Goal: Task Accomplishment & Management: Manage account settings

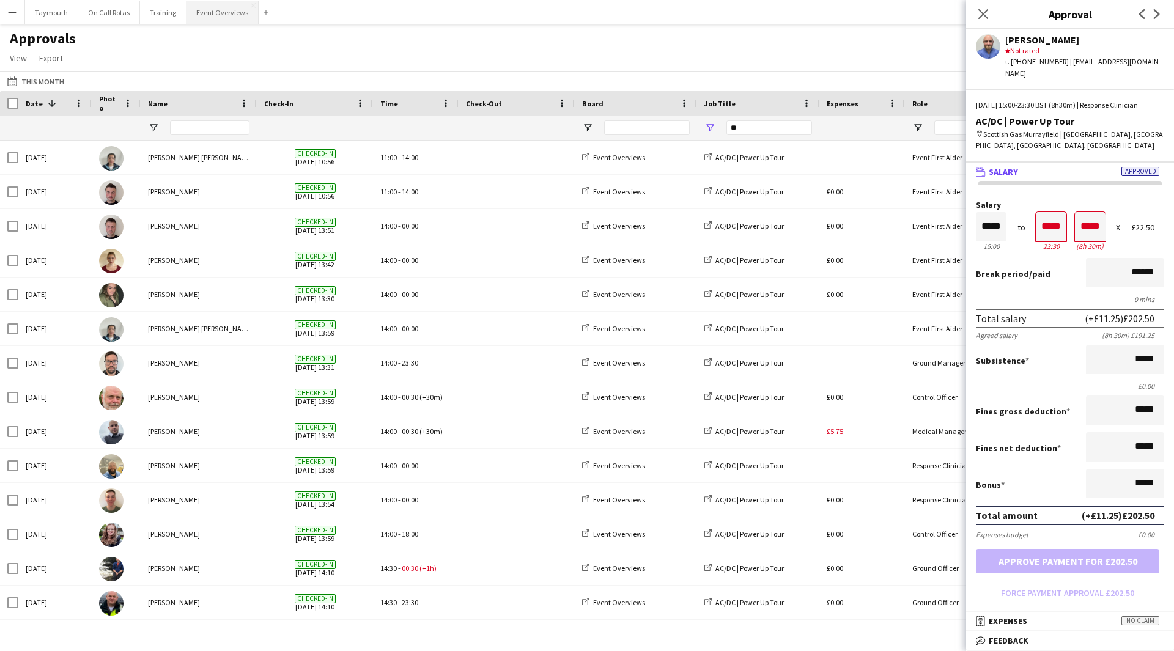
scroll to position [212, 0]
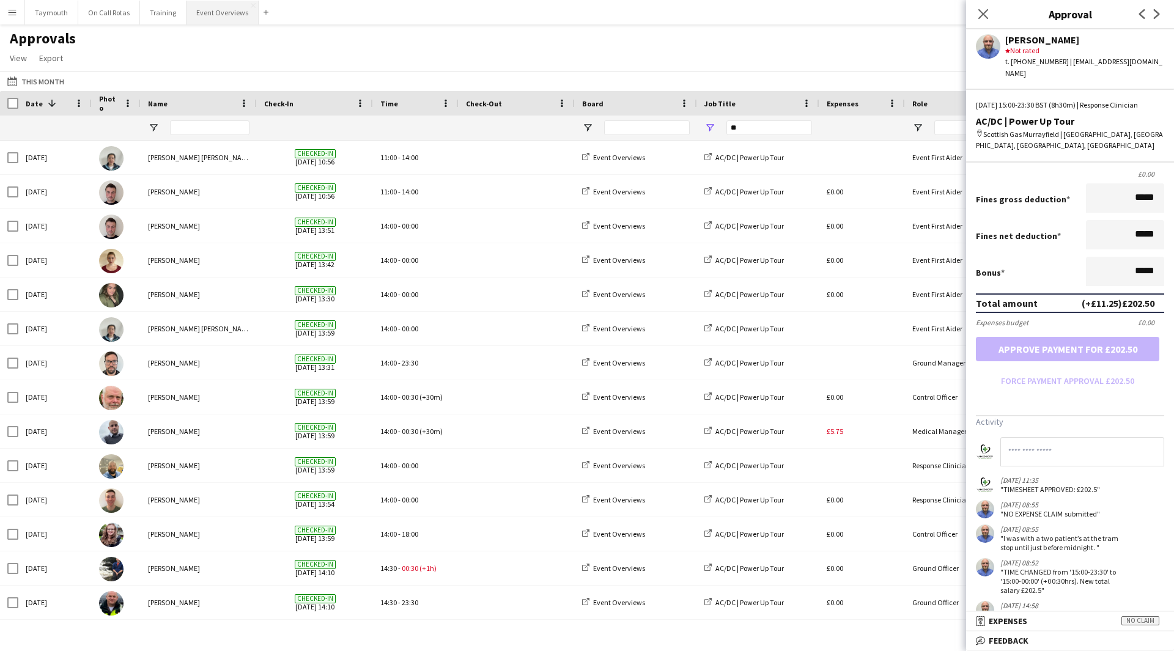
click at [201, 9] on button "Event Overviews Close" at bounding box center [223, 13] width 72 height 24
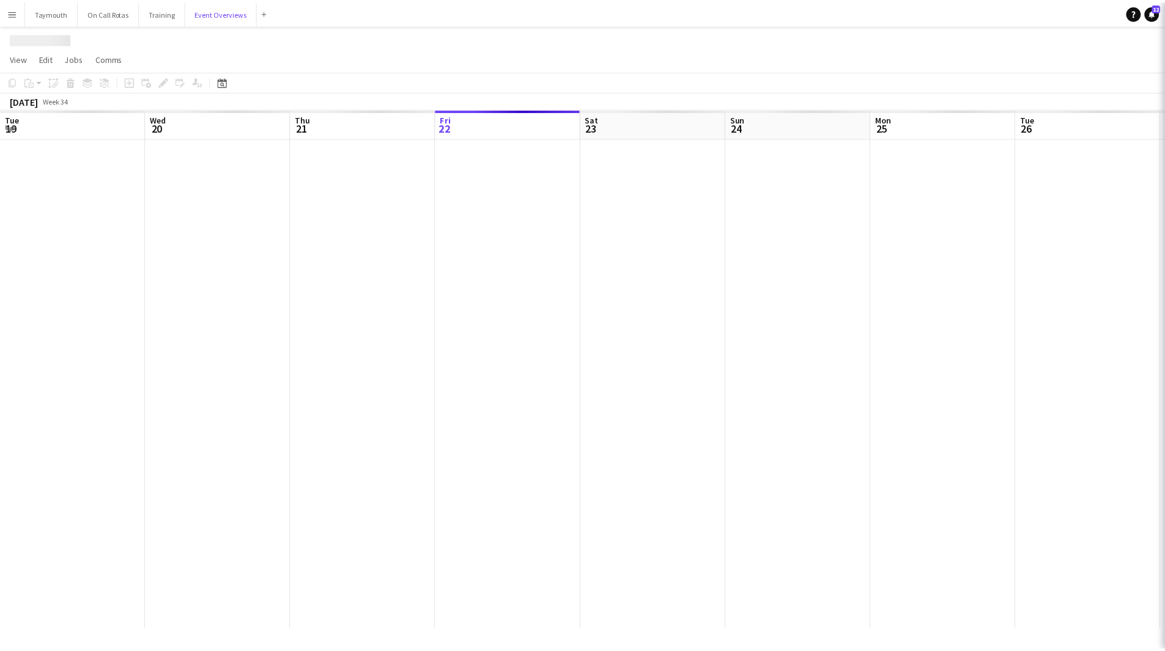
scroll to position [0, 292]
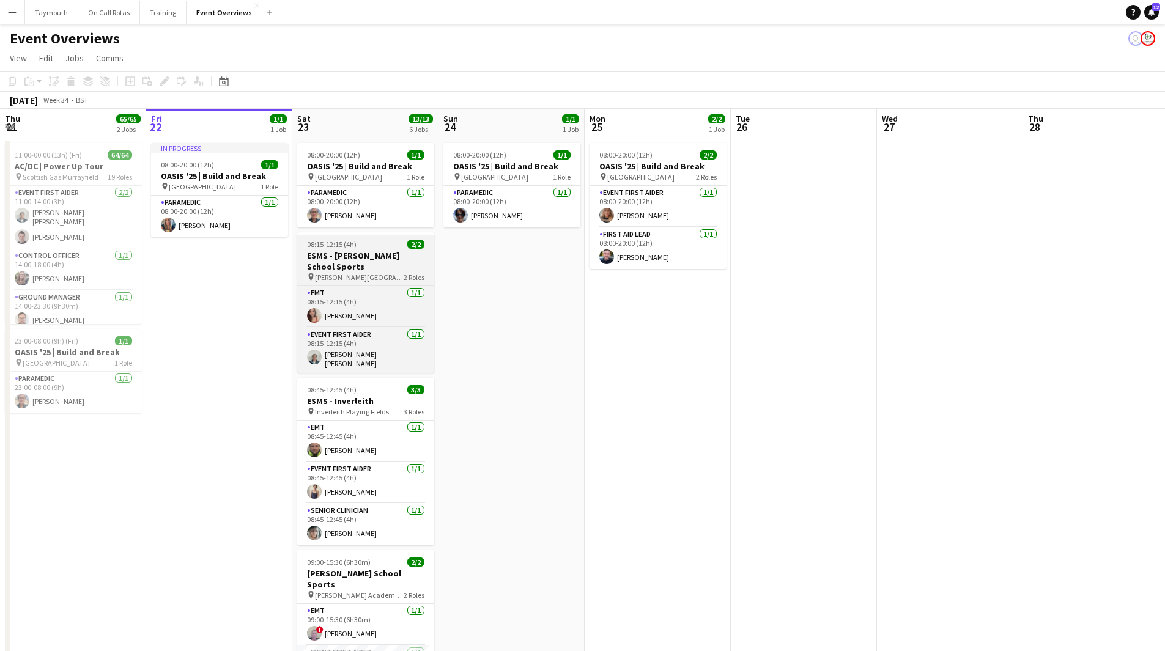
click at [366, 252] on h3 "ESMS - [PERSON_NAME] School Sports" at bounding box center [365, 261] width 137 height 22
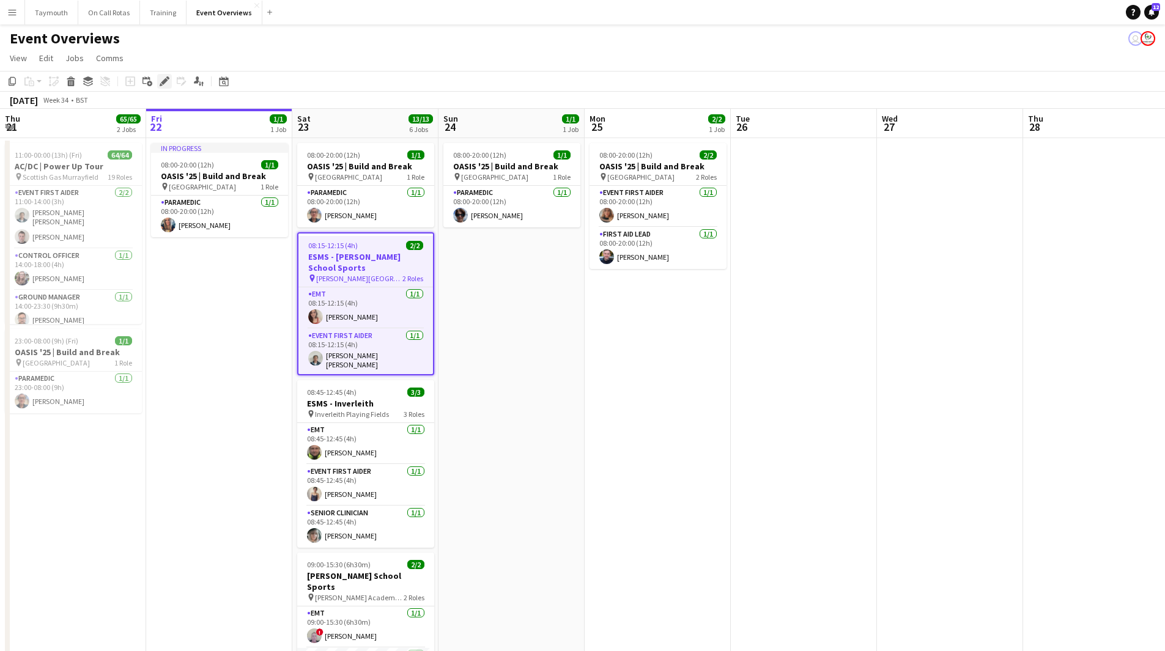
click at [165, 84] on icon "Edit" at bounding box center [165, 81] width 10 height 10
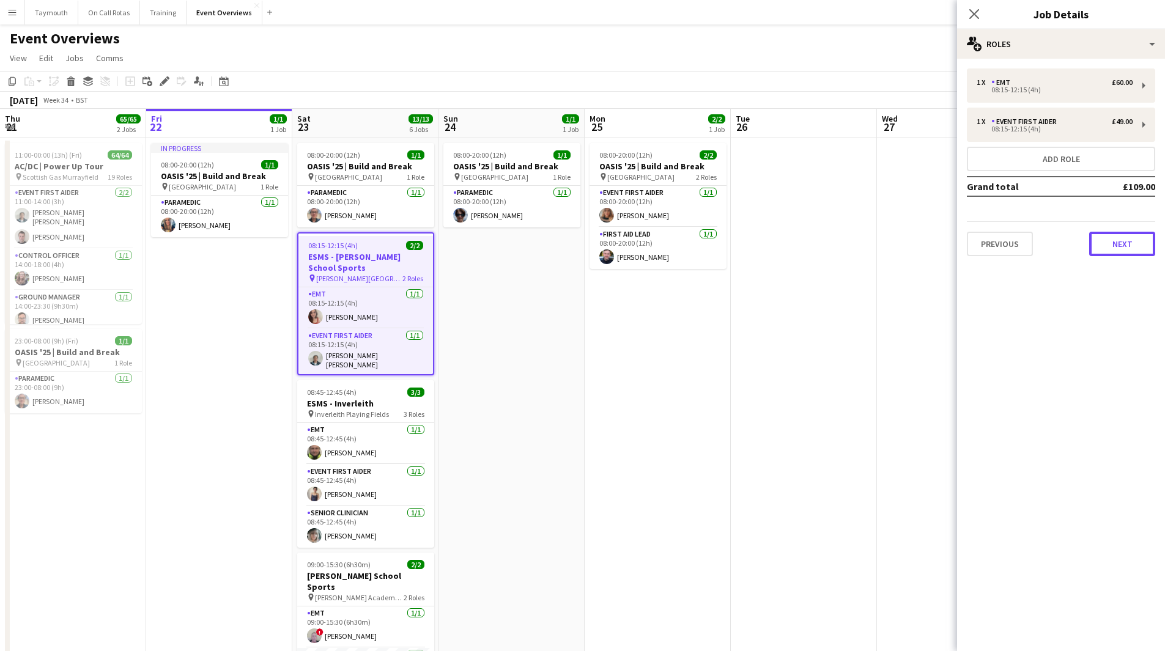
click at [1127, 246] on button "Next" at bounding box center [1122, 244] width 66 height 24
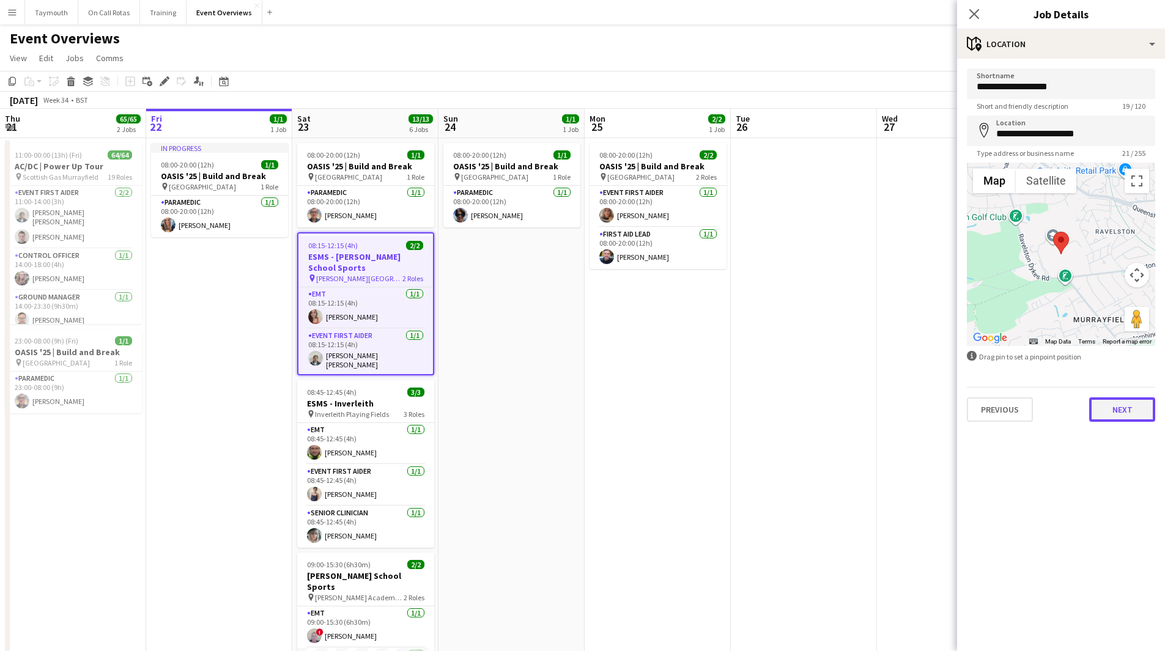
click at [1114, 413] on button "Next" at bounding box center [1122, 410] width 66 height 24
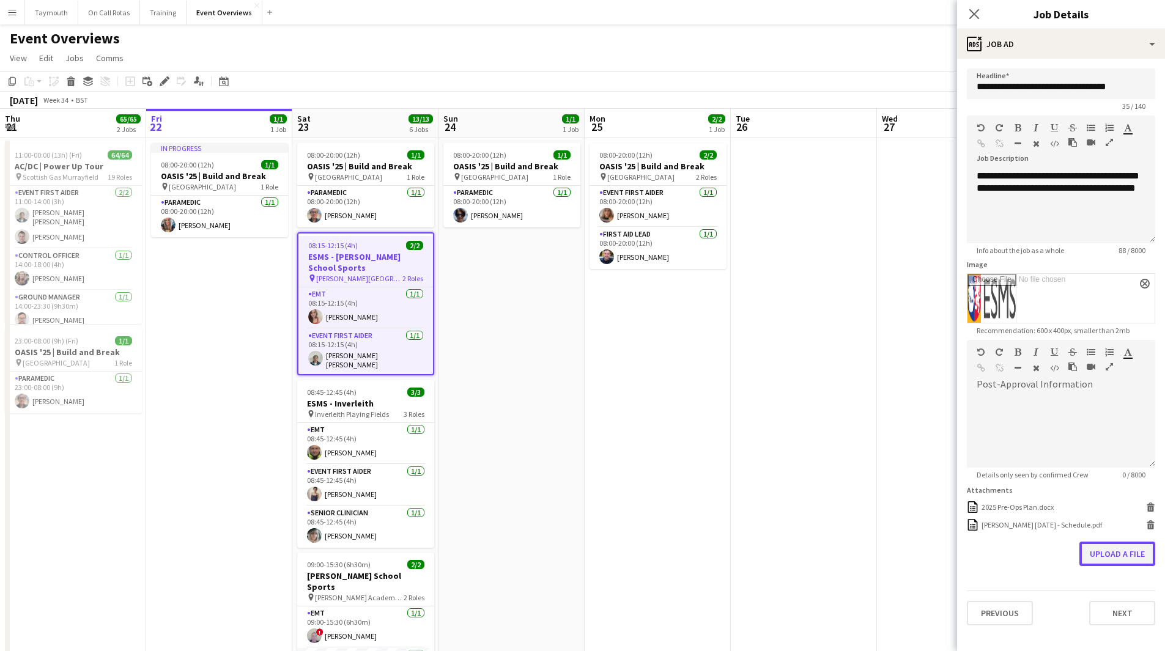
click at [1106, 554] on button "Upload a file" at bounding box center [1117, 554] width 76 height 24
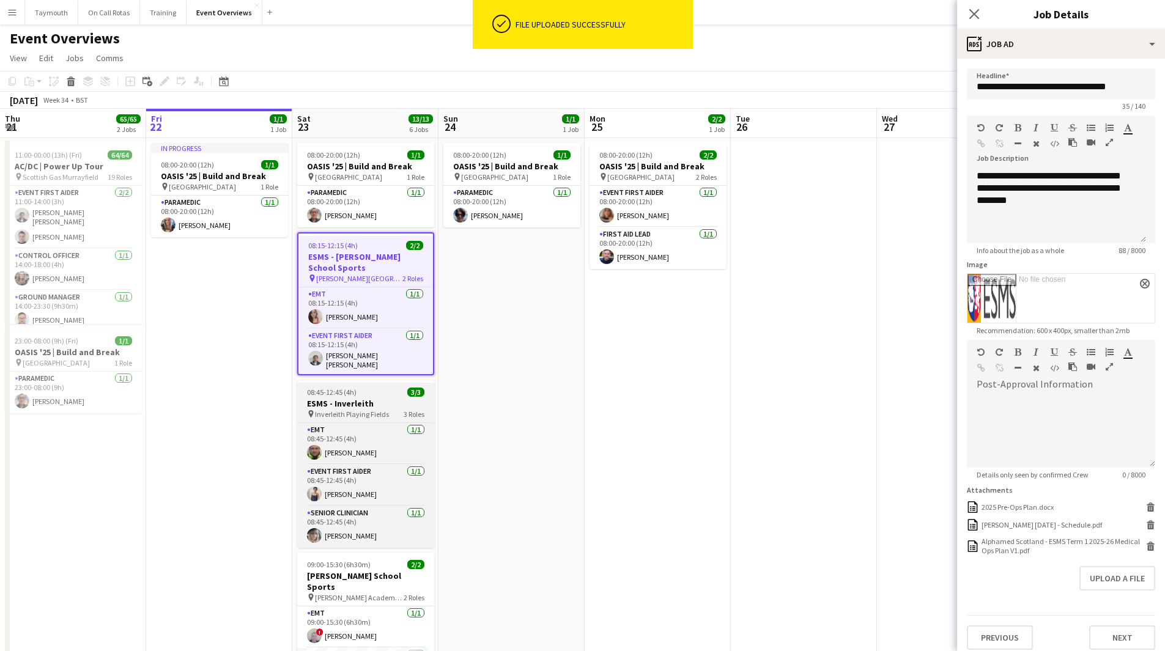
click at [361, 401] on h3 "ESMS - Inverleith" at bounding box center [365, 403] width 137 height 11
type input "**********"
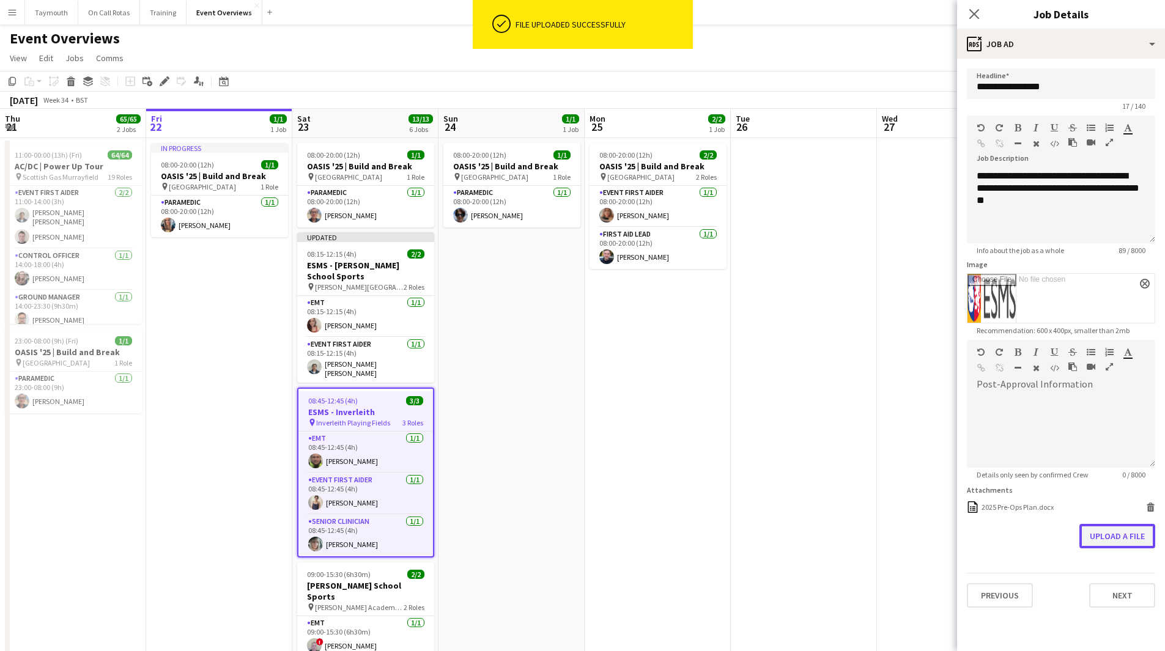
click at [1111, 536] on button "Upload a file" at bounding box center [1117, 536] width 76 height 24
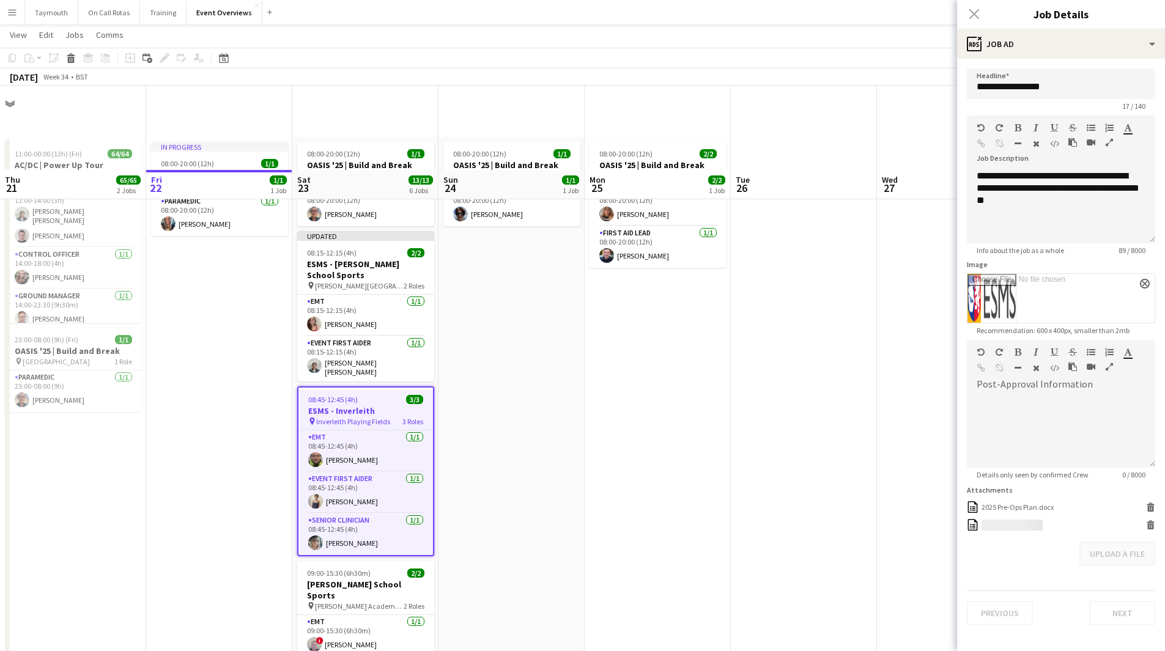
scroll to position [245, 0]
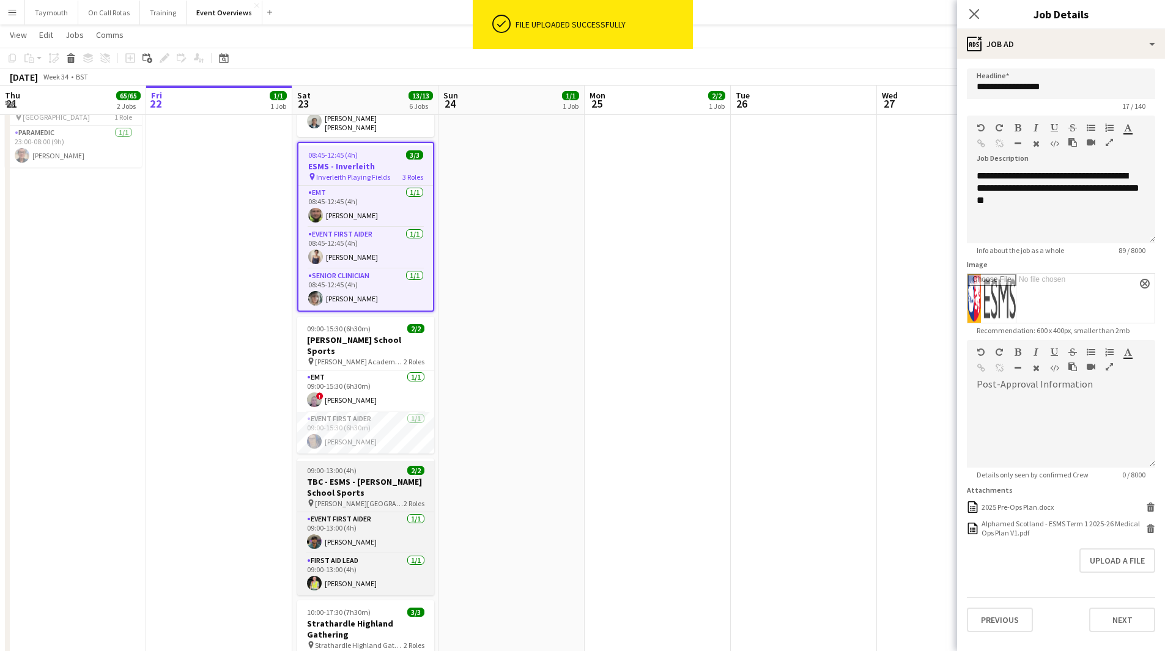
click at [374, 461] on app-job-card "09:00-13:00 (4h) 2/2 TBC - ESMS - [PERSON_NAME] School Sports pin [PERSON_NAME]…" at bounding box center [365, 527] width 137 height 137
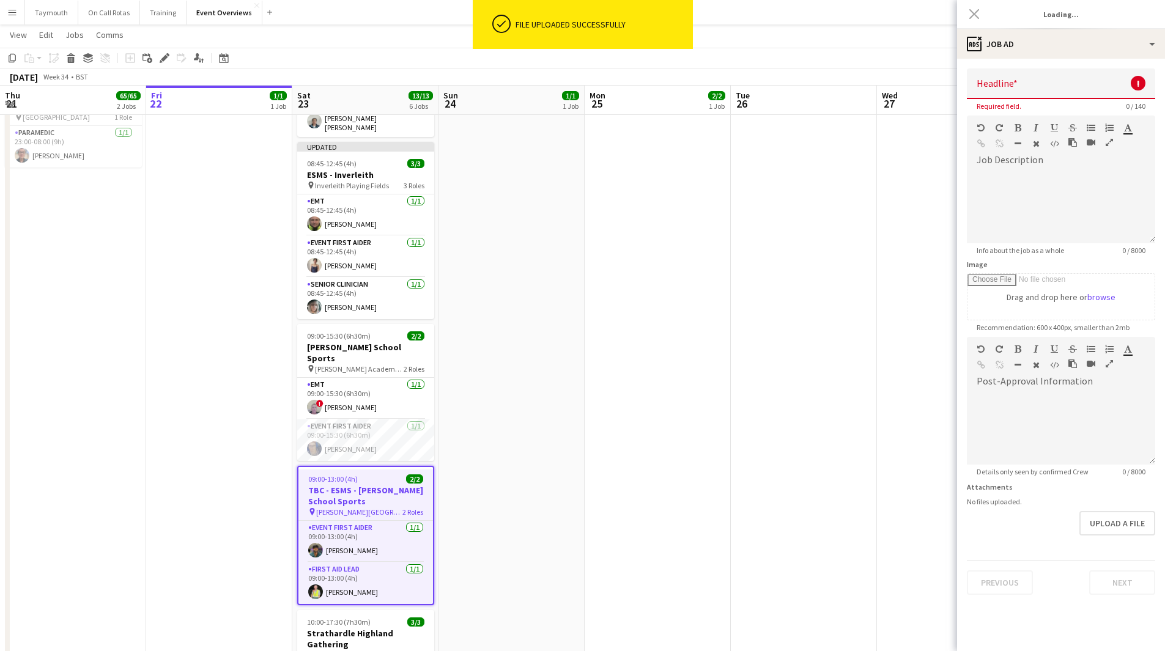
type input "**********"
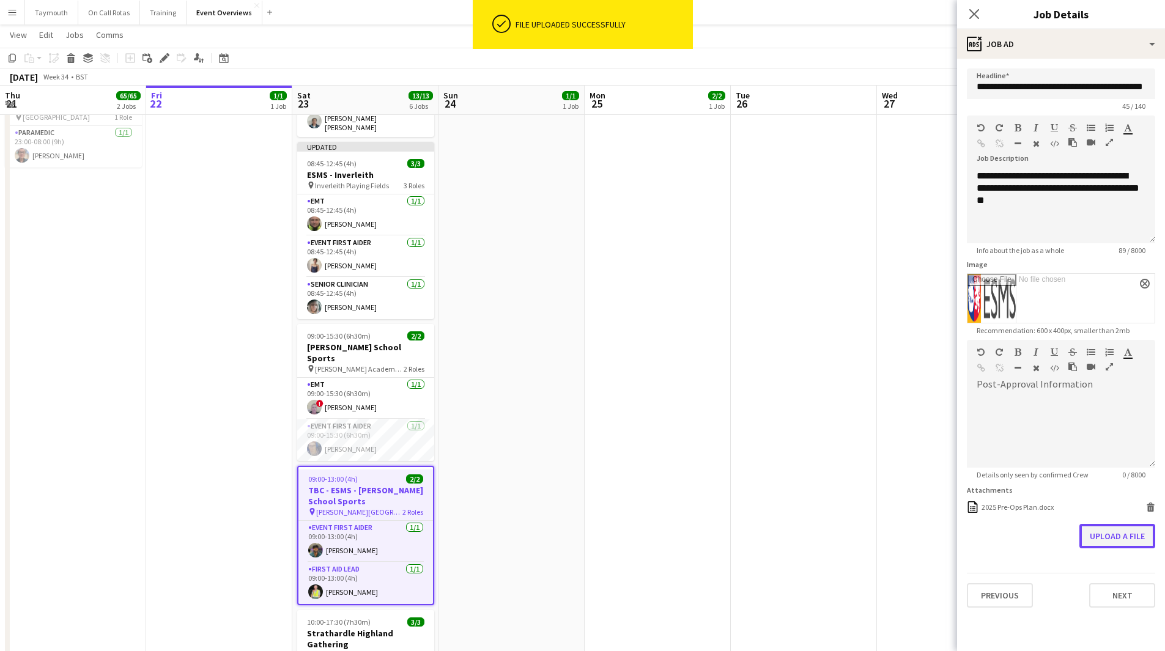
click at [1119, 538] on button "Upload a file" at bounding box center [1117, 536] width 76 height 24
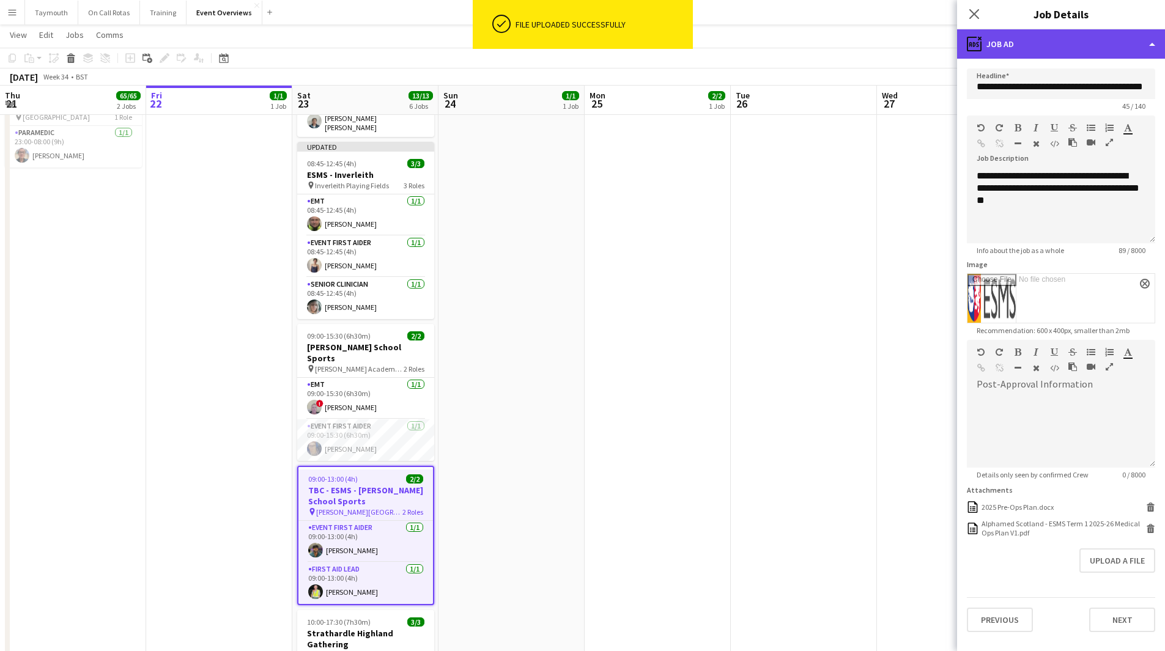
click at [1074, 58] on div "ads-window Job Ad" at bounding box center [1061, 43] width 208 height 29
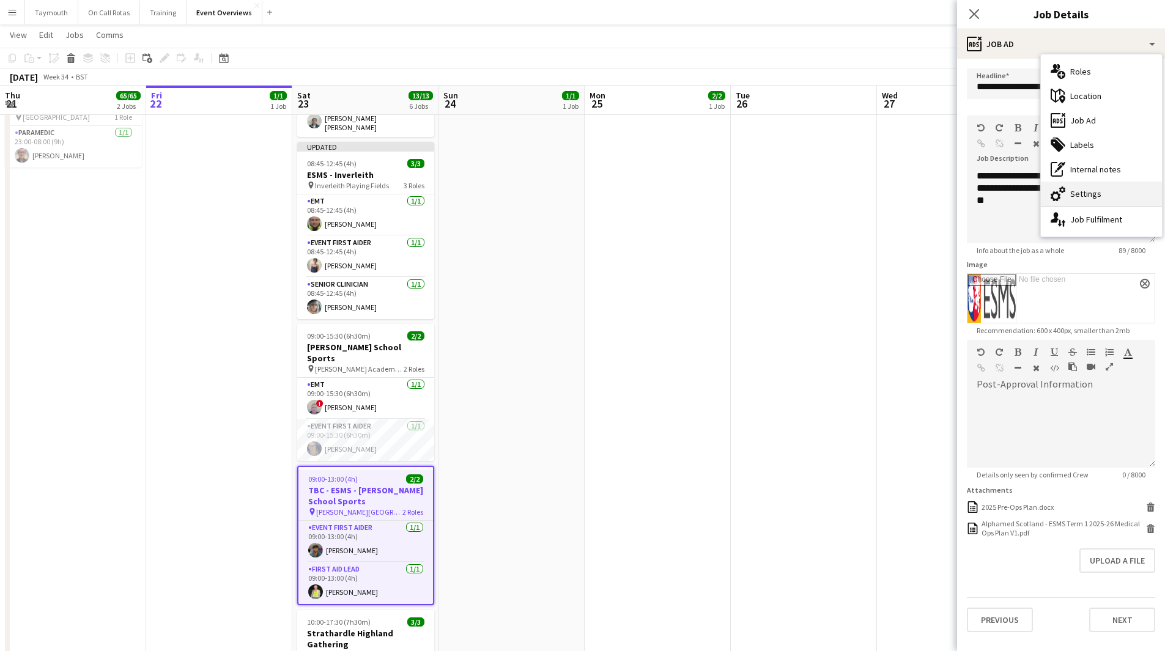
click at [1081, 191] on div "cog-double-3 Settings" at bounding box center [1101, 194] width 121 height 24
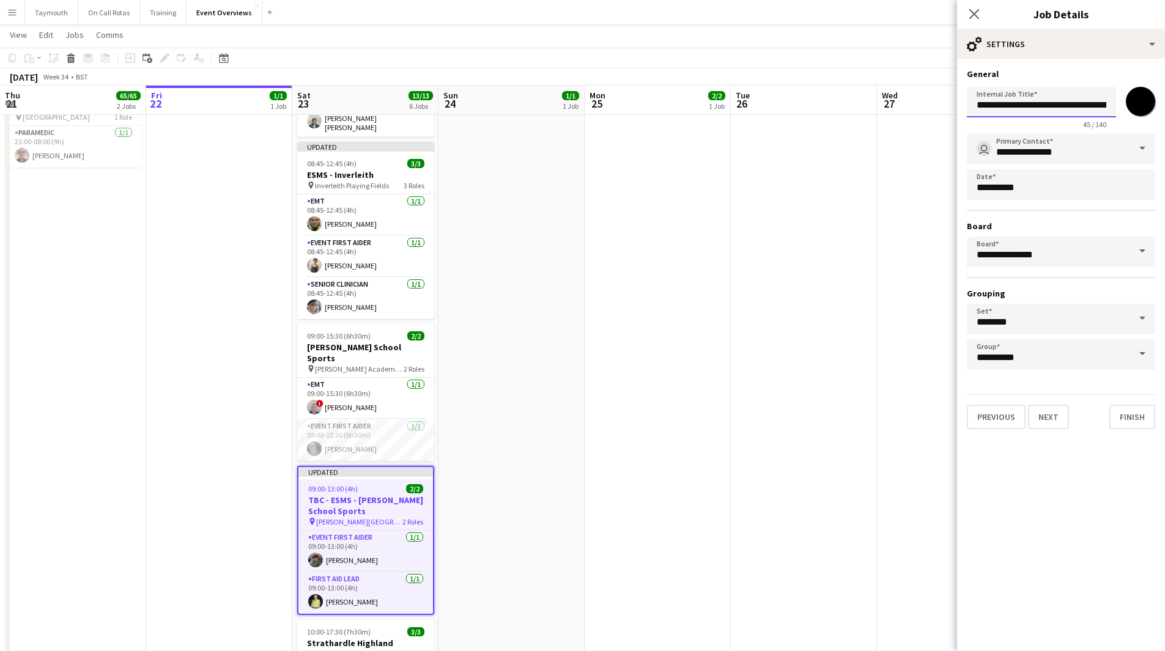
drag, startPoint x: 1002, startPoint y: 109, endPoint x: 770, endPoint y: 107, distance: 232.4
click at [771, 107] on body "Menu Boards Boards Boards All jobs Status Workforce Workforce My Workforce Recr…" at bounding box center [582, 267] width 1165 height 1025
type input "**********"
click at [649, 455] on app-date-cell "08:00-20:00 (12h) 2/2 OASIS '25 | Build and Break pin [GEOGRAPHIC_DATA] 2 Roles…" at bounding box center [658, 336] width 146 height 888
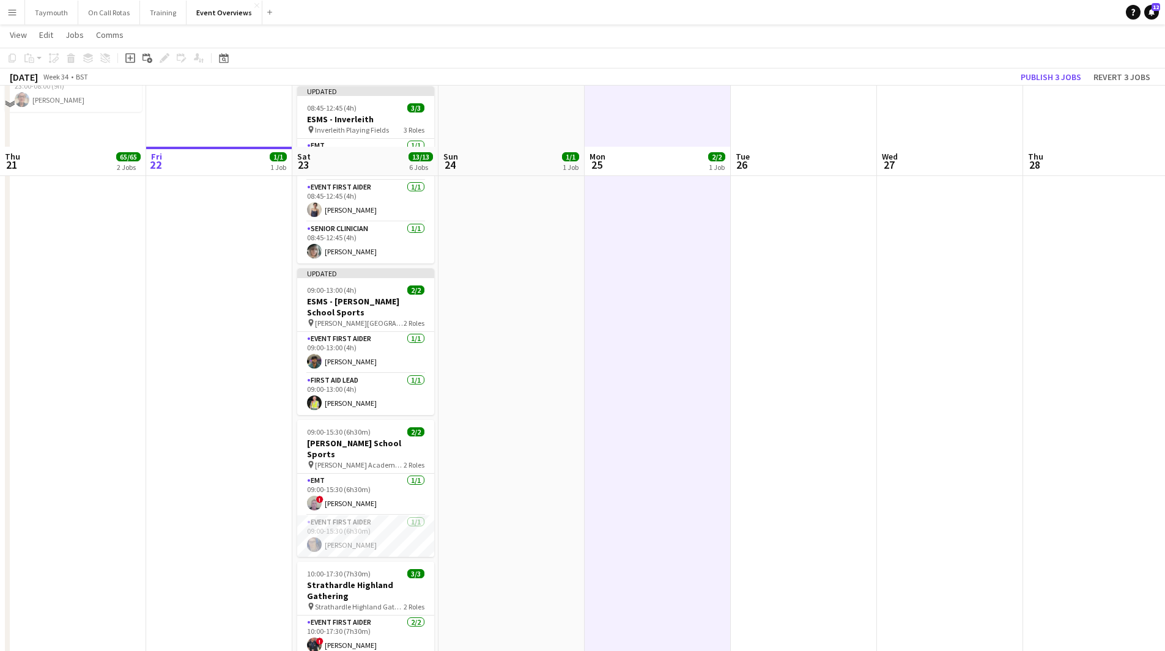
scroll to position [374, 0]
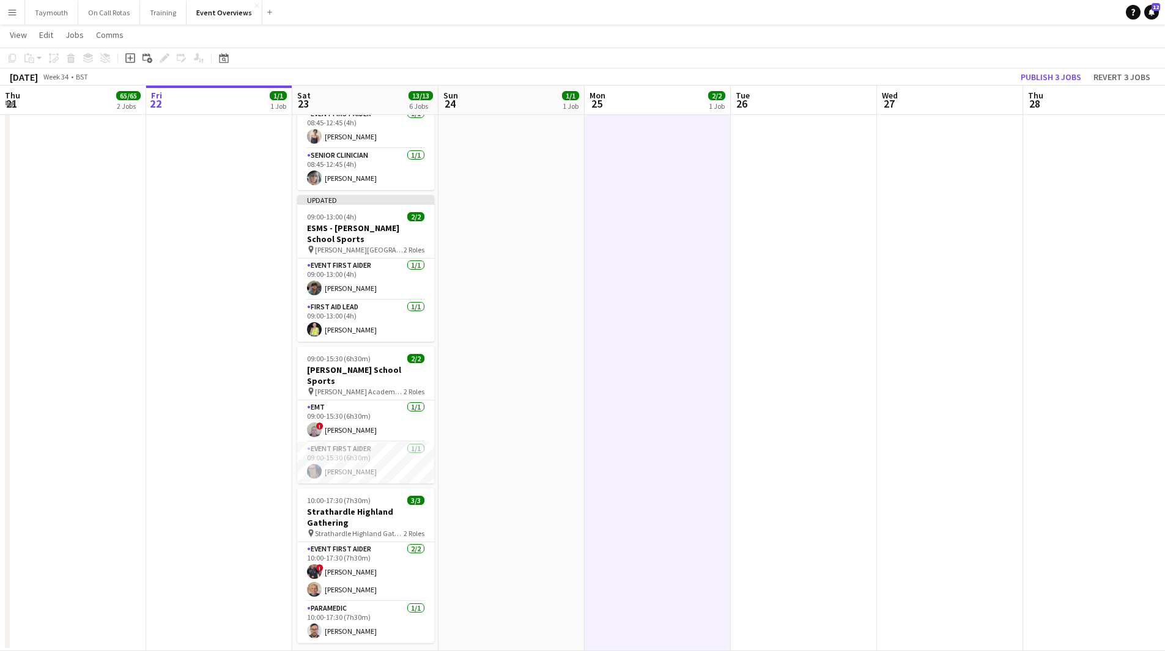
click at [938, 306] on app-date-cell at bounding box center [950, 207] width 146 height 888
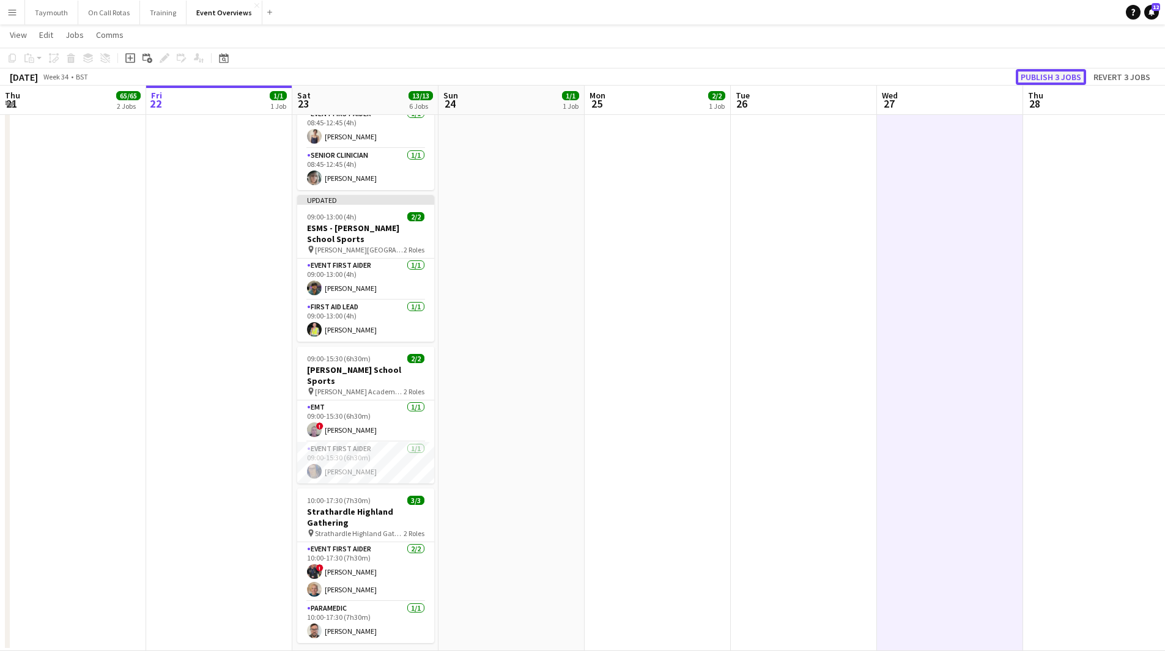
click at [1045, 83] on button "Publish 3 jobs" at bounding box center [1051, 77] width 70 height 16
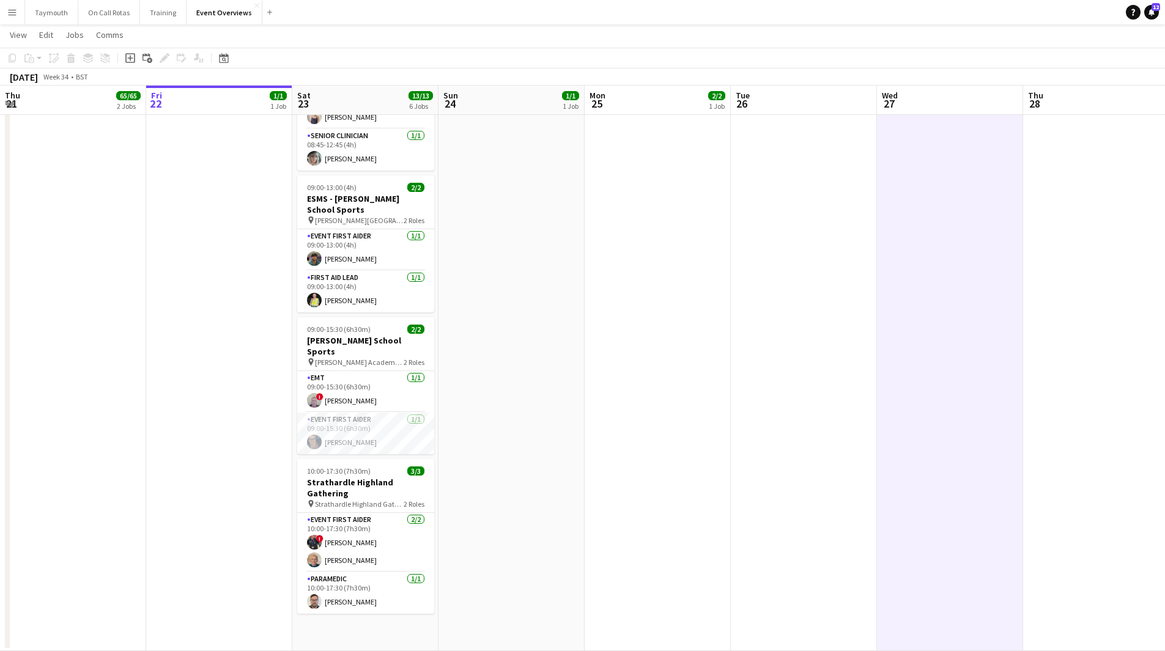
click at [20, 20] on button "Menu" at bounding box center [12, 12] width 24 height 24
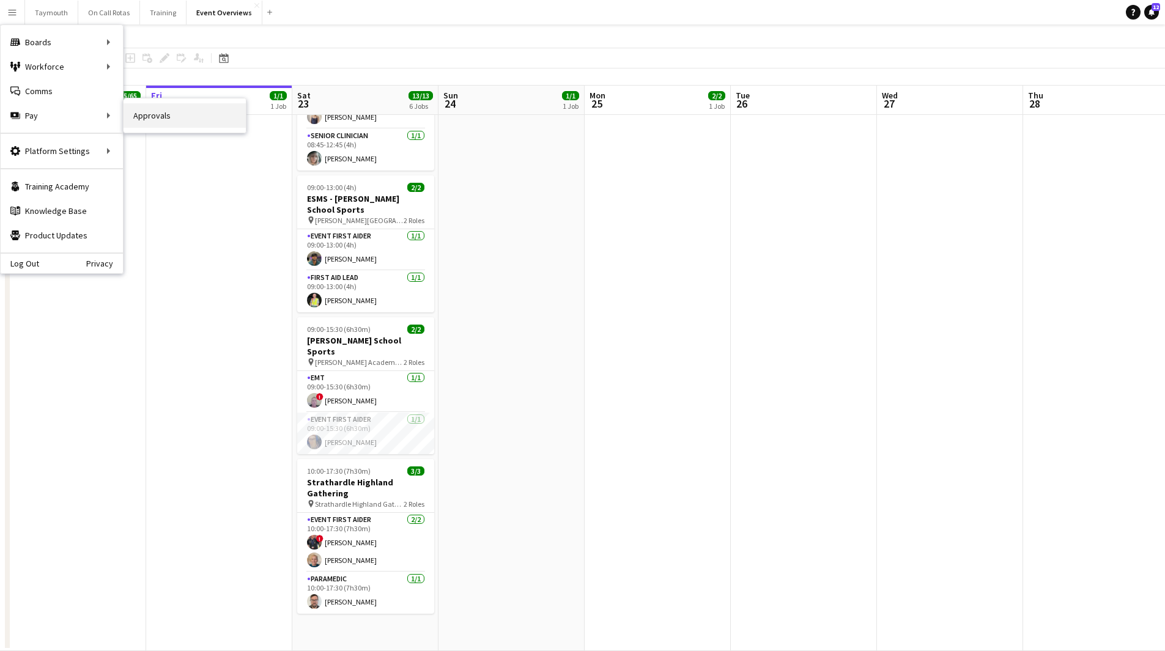
click at [171, 121] on link "Approvals" at bounding box center [185, 115] width 122 height 24
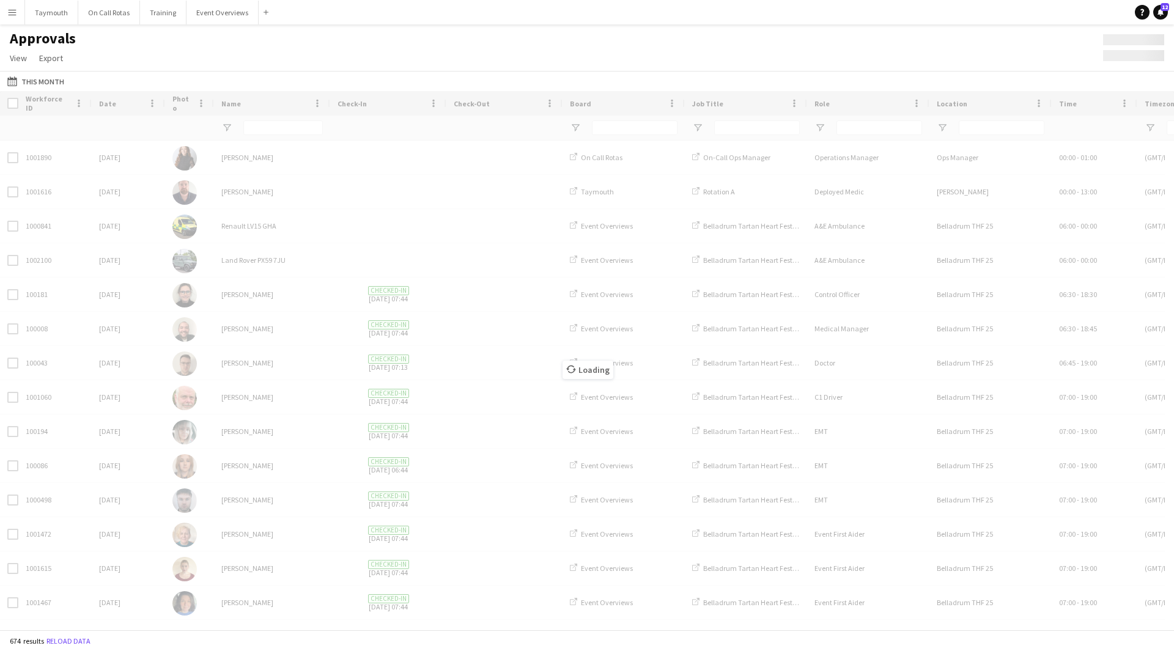
type input "**"
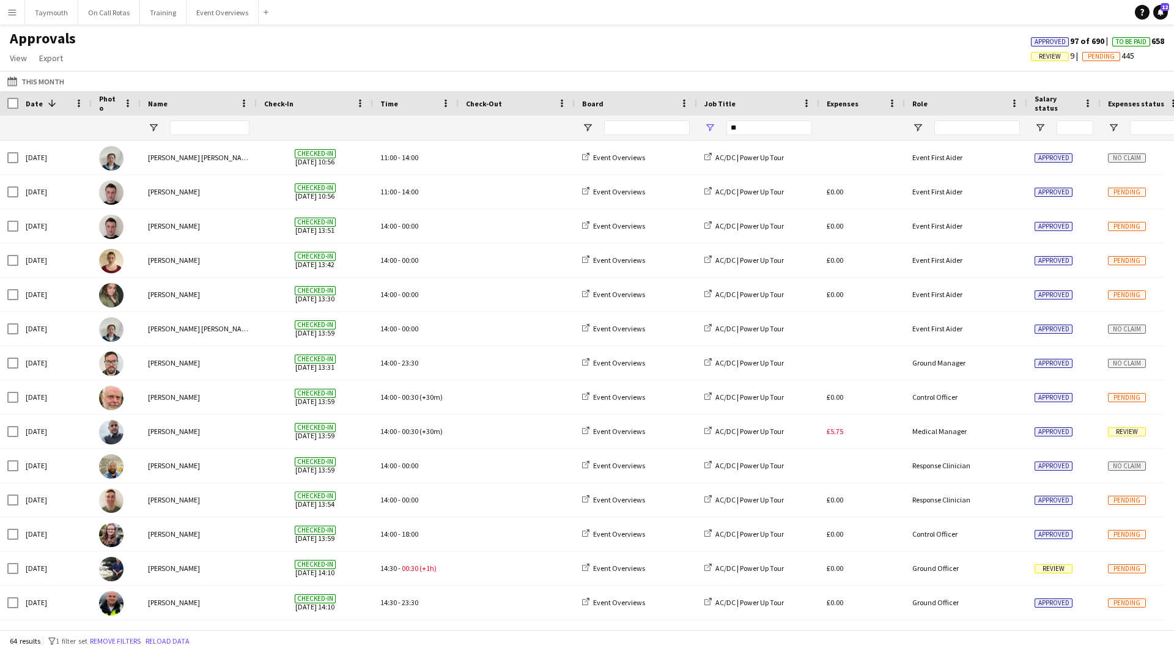
click at [13, 17] on button "Menu" at bounding box center [12, 12] width 24 height 24
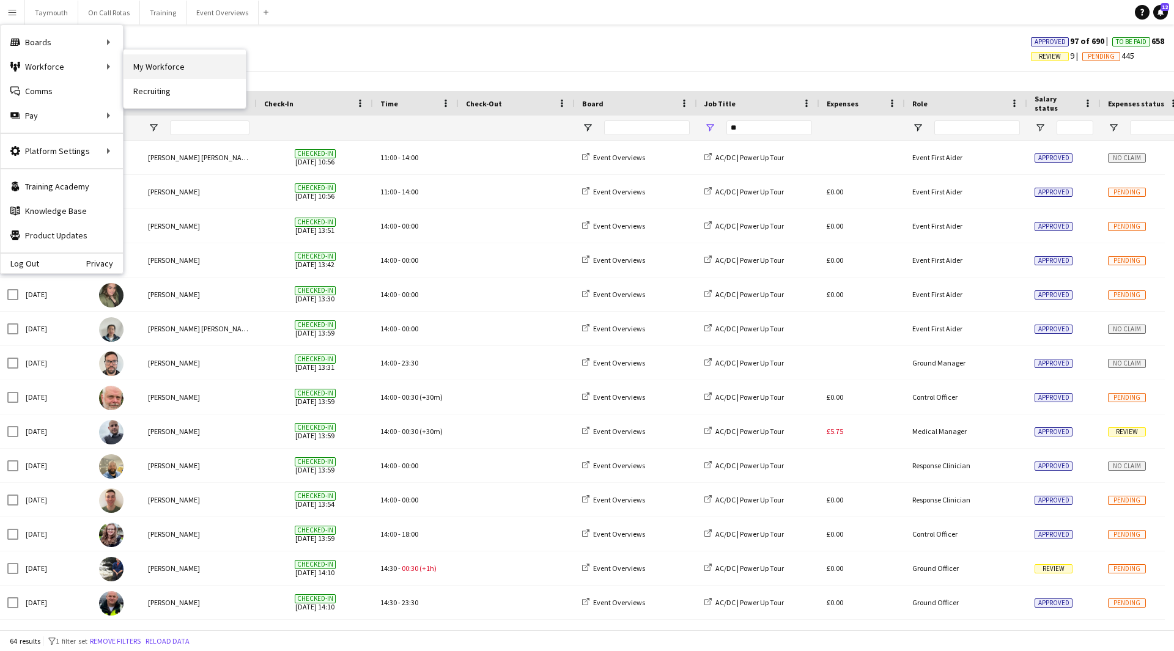
click at [155, 67] on link "My Workforce" at bounding box center [185, 66] width 122 height 24
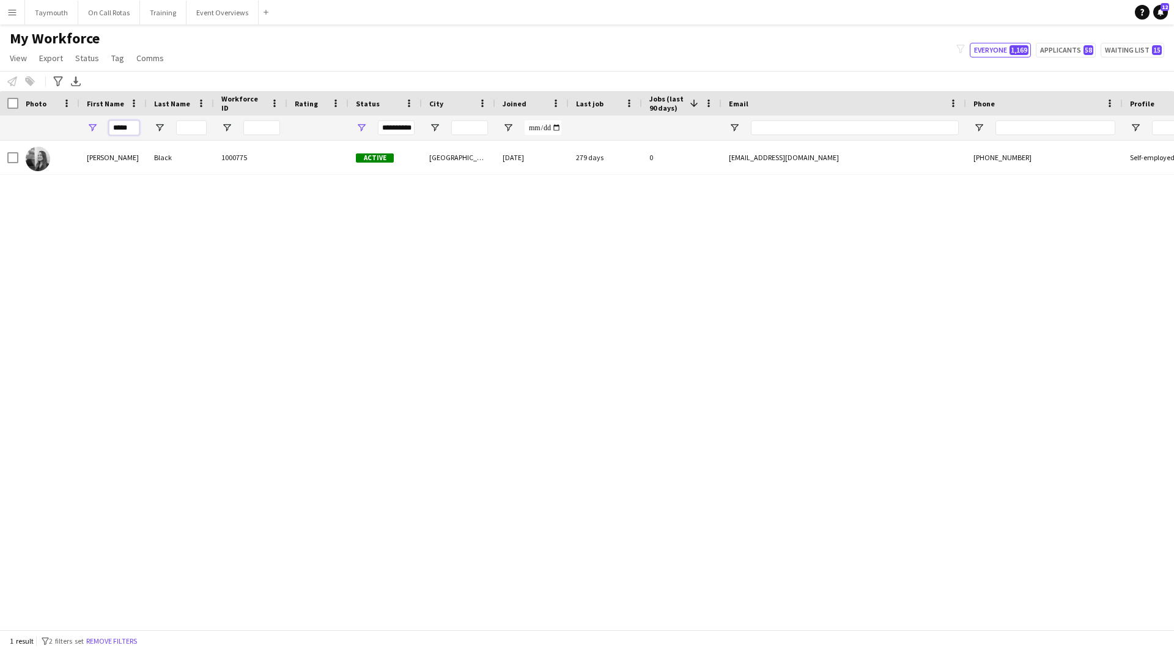
drag, startPoint x: 133, startPoint y: 130, endPoint x: -394, endPoint y: 50, distance: 533.9
click at [0, 50] on html "Menu Boards Boards Boards All jobs Status Workforce Workforce My Workforce Recr…" at bounding box center [587, 325] width 1174 height 651
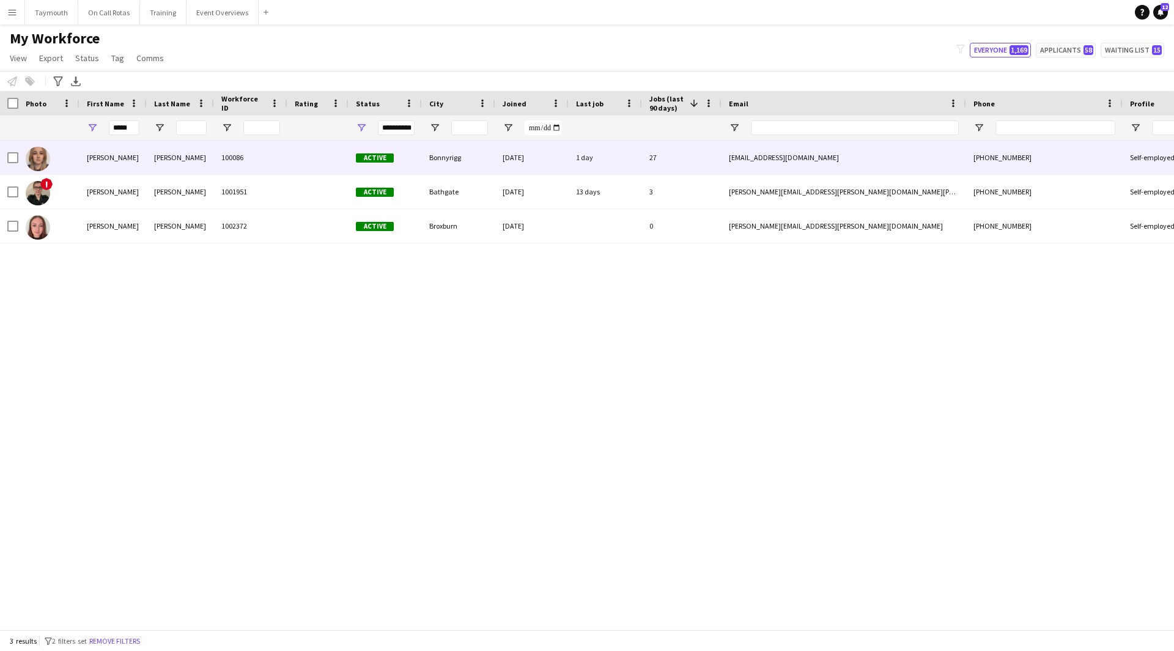
drag, startPoint x: 211, startPoint y: 168, endPoint x: 217, endPoint y: 174, distance: 8.6
click at [210, 168] on div "[PERSON_NAME]" at bounding box center [180, 158] width 67 height 34
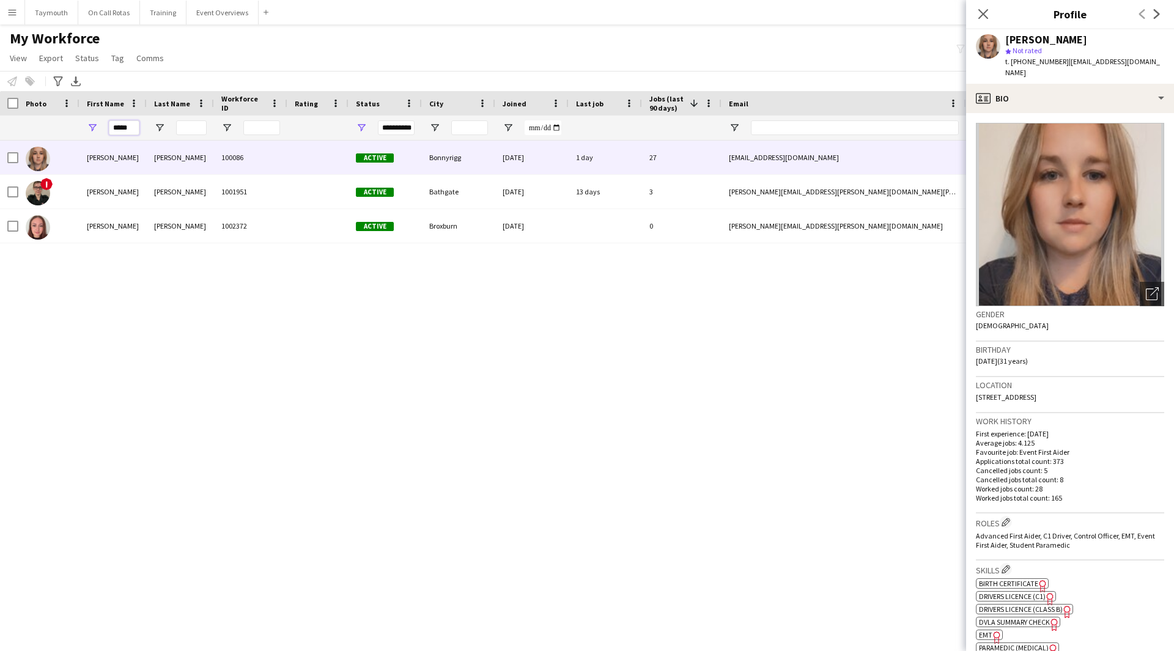
drag, startPoint x: 135, startPoint y: 130, endPoint x: -113, endPoint y: 122, distance: 247.2
click at [0, 122] on html "Menu Boards Boards Boards All jobs Status Workforce Workforce My Workforce Recr…" at bounding box center [587, 325] width 1174 height 651
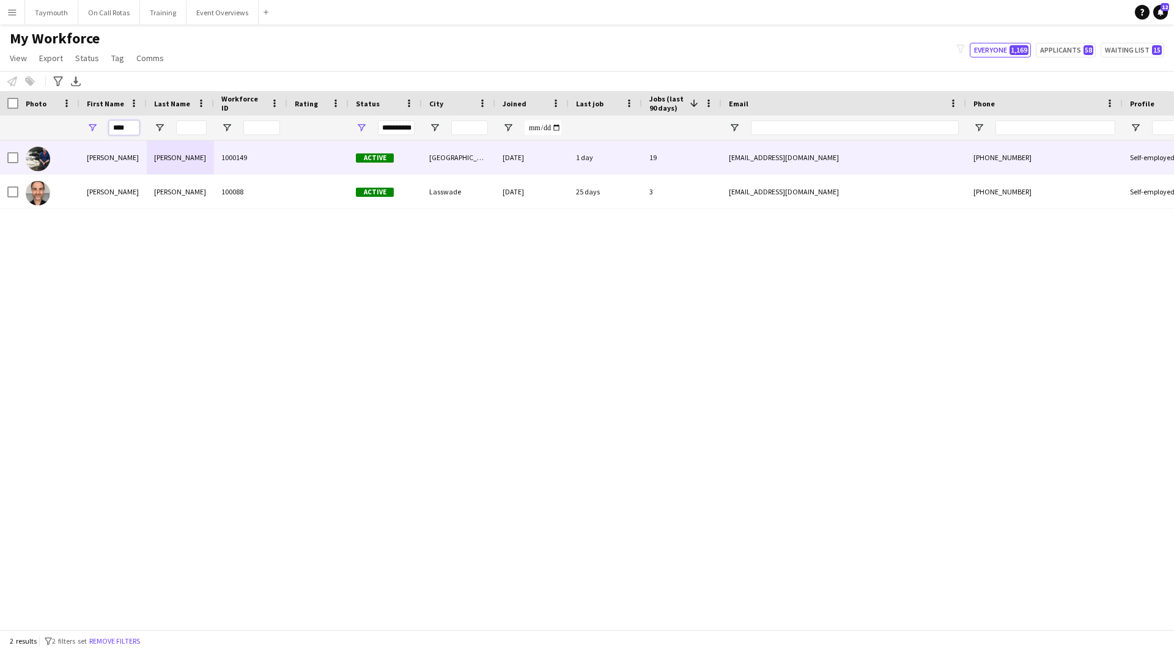
type input "****"
click at [161, 147] on div "[PERSON_NAME]" at bounding box center [180, 158] width 67 height 34
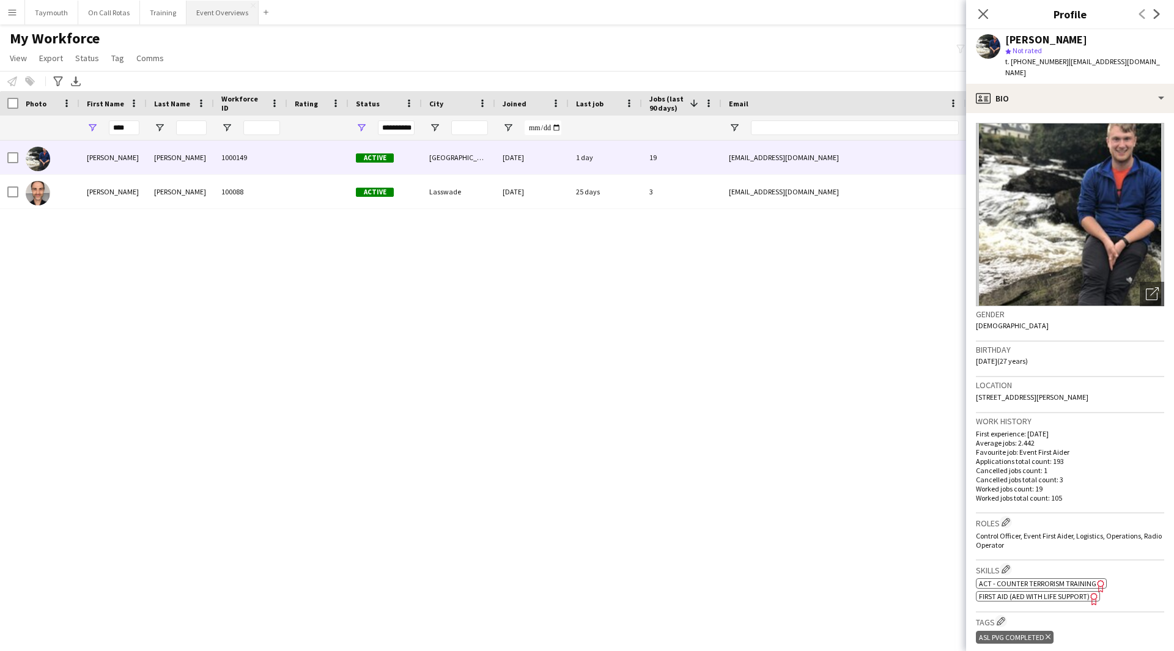
click at [202, 7] on button "Event Overviews Close" at bounding box center [223, 13] width 72 height 24
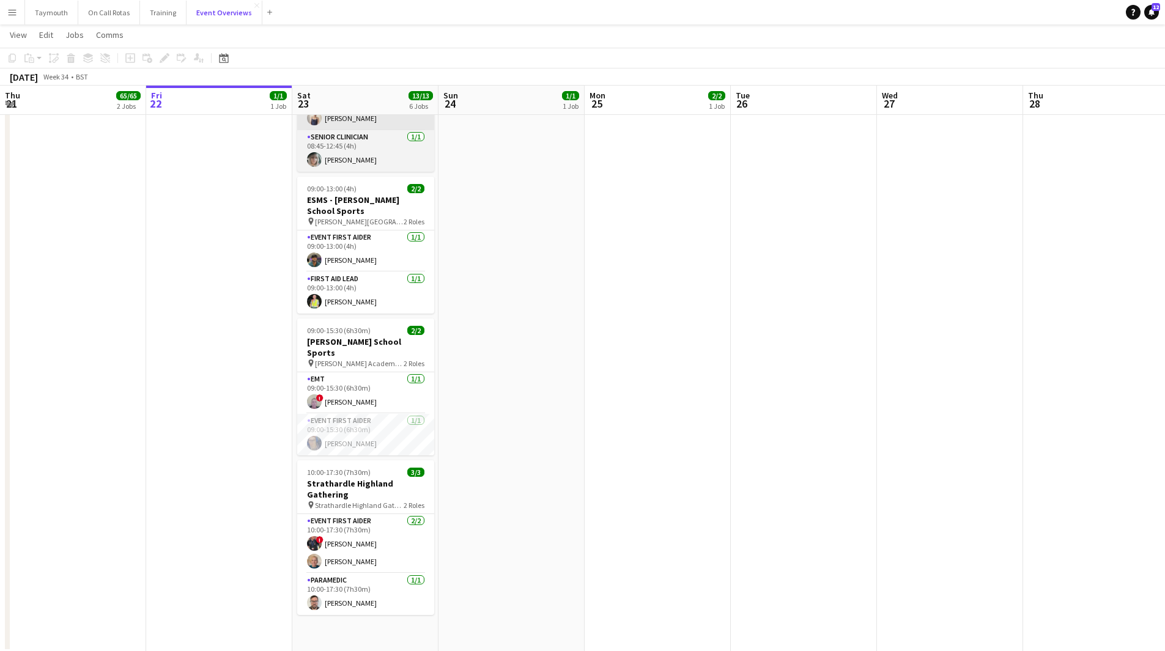
scroll to position [374, 0]
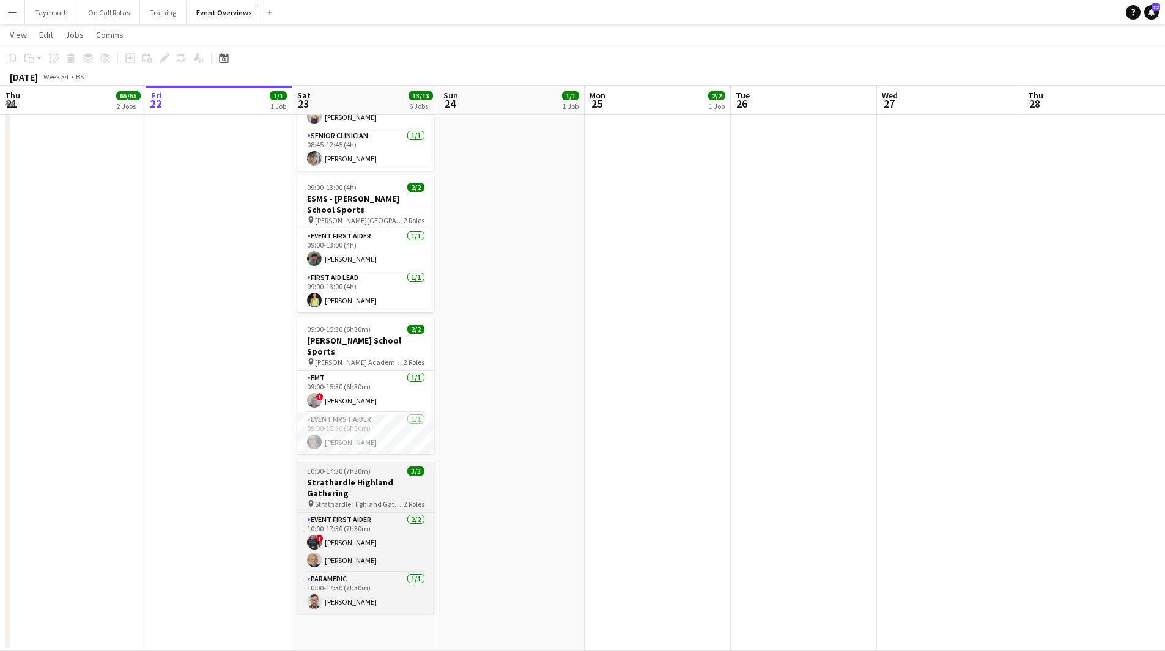
click at [388, 467] on div "10:00-17:30 (7h30m) 3/3" at bounding box center [365, 471] width 137 height 9
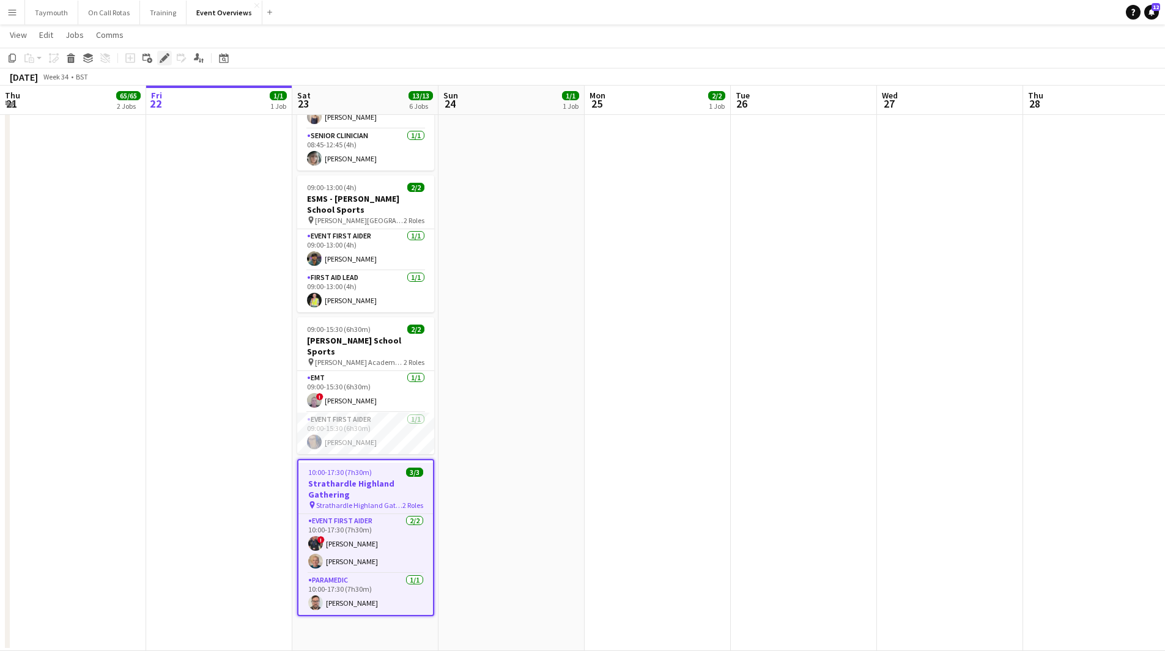
click at [169, 57] on icon "Edit" at bounding box center [165, 58] width 10 height 10
type input "**********"
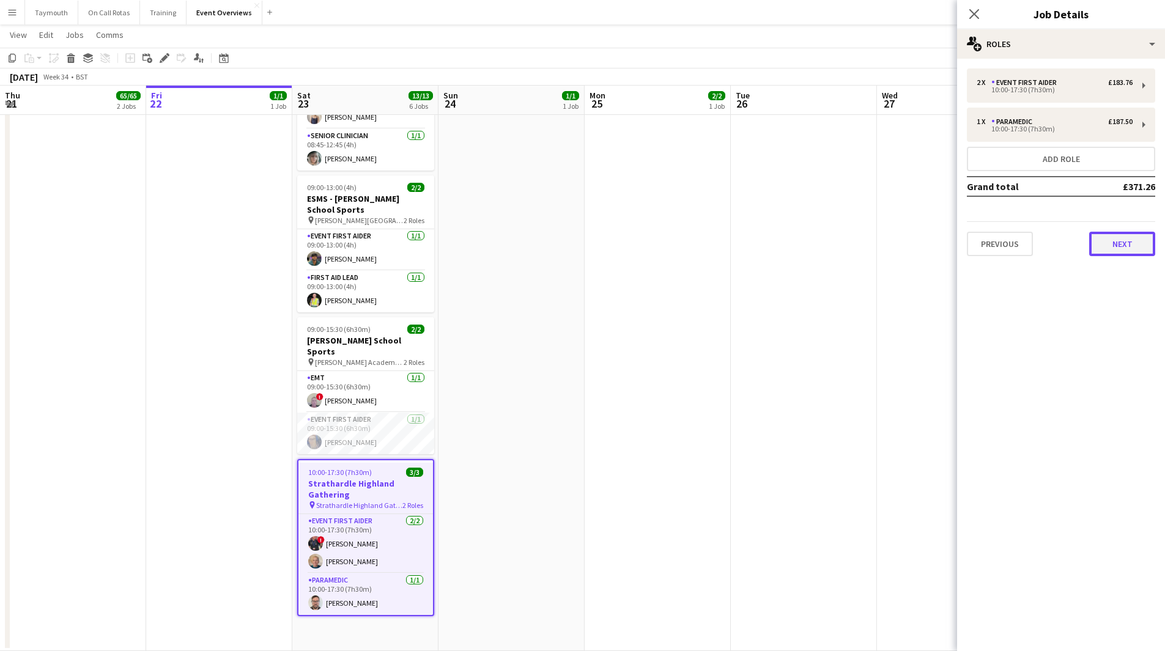
click at [1119, 245] on button "Next" at bounding box center [1122, 244] width 66 height 24
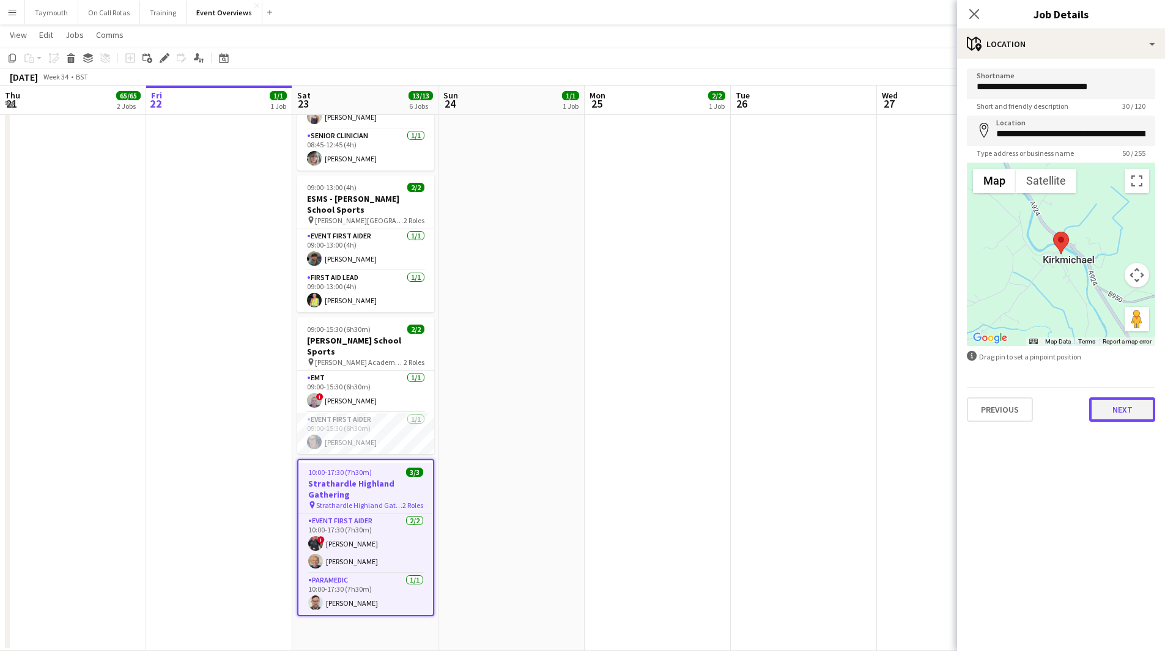
click at [1106, 410] on button "Next" at bounding box center [1122, 410] width 66 height 24
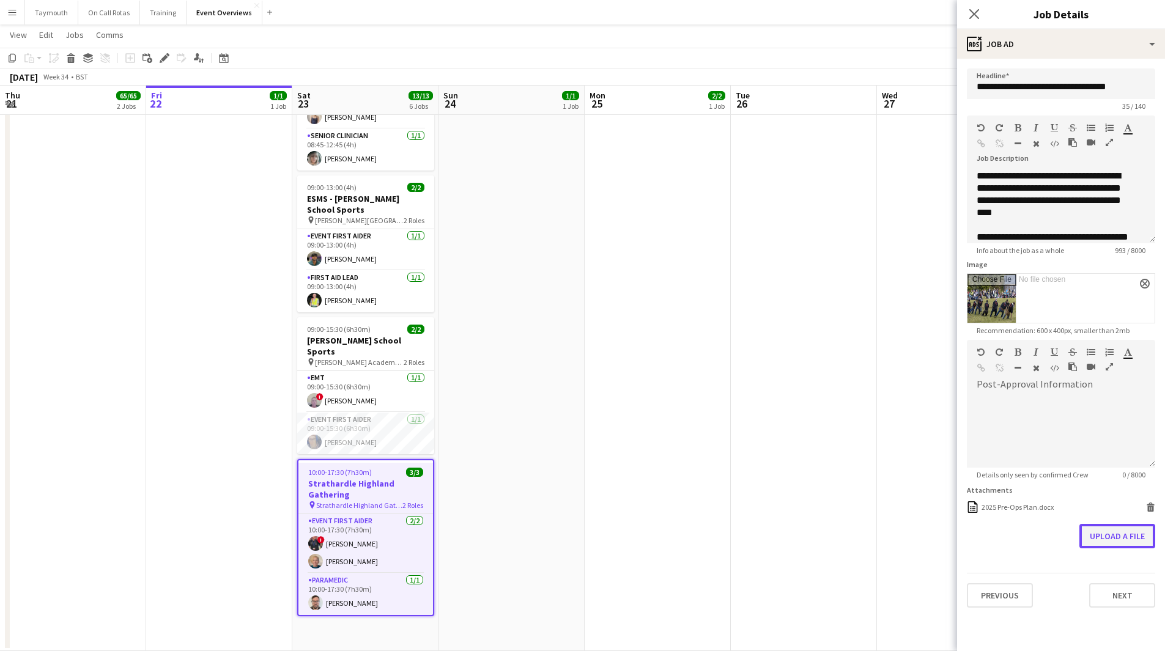
click at [1120, 536] on button "Upload a file" at bounding box center [1117, 536] width 76 height 24
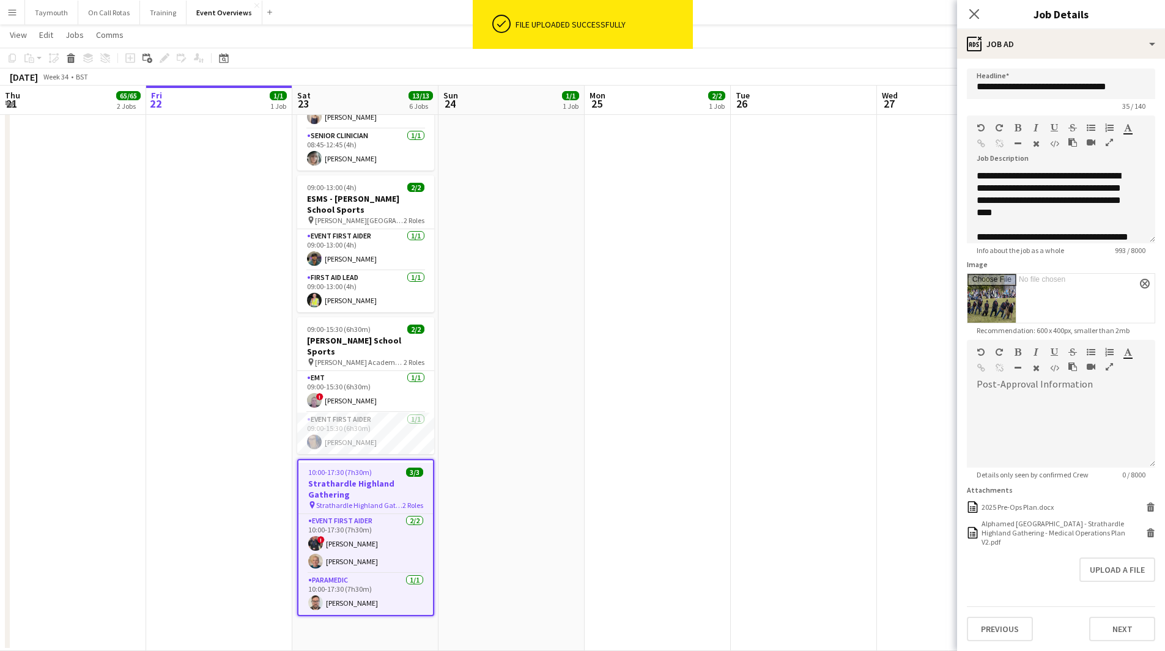
click at [691, 331] on app-date-cell "08:00-20:00 (12h) 2/2 OASIS '25 | Build and Break pin [GEOGRAPHIC_DATA] 2 Roles…" at bounding box center [658, 207] width 146 height 888
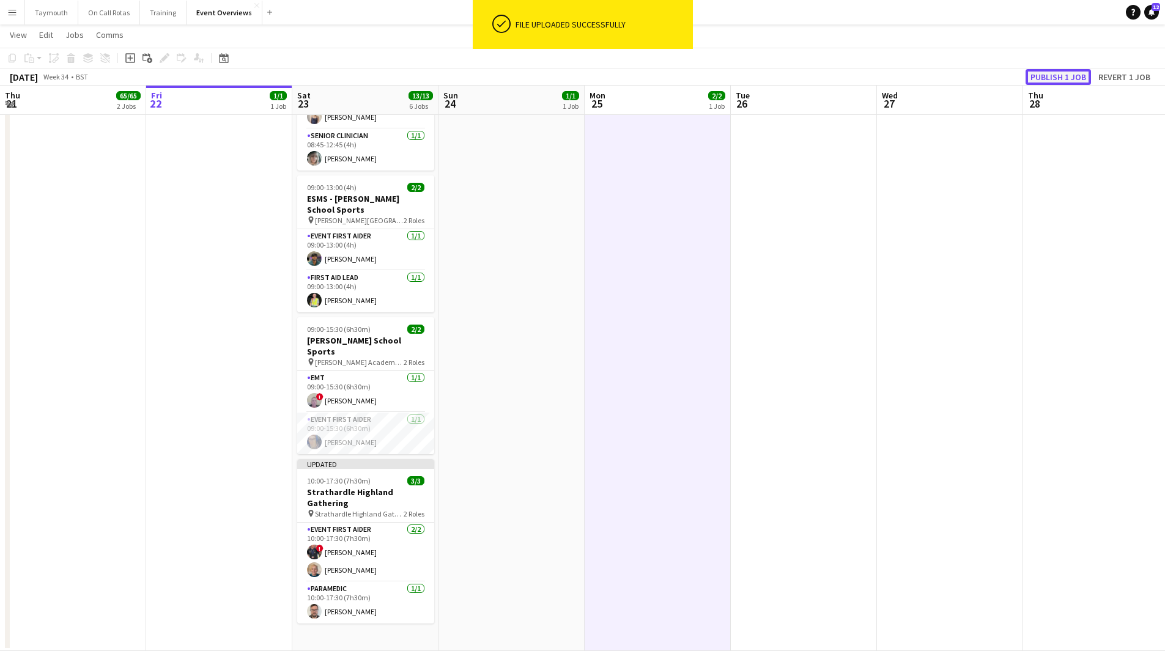
click at [1070, 80] on button "Publish 1 job" at bounding box center [1058, 77] width 65 height 16
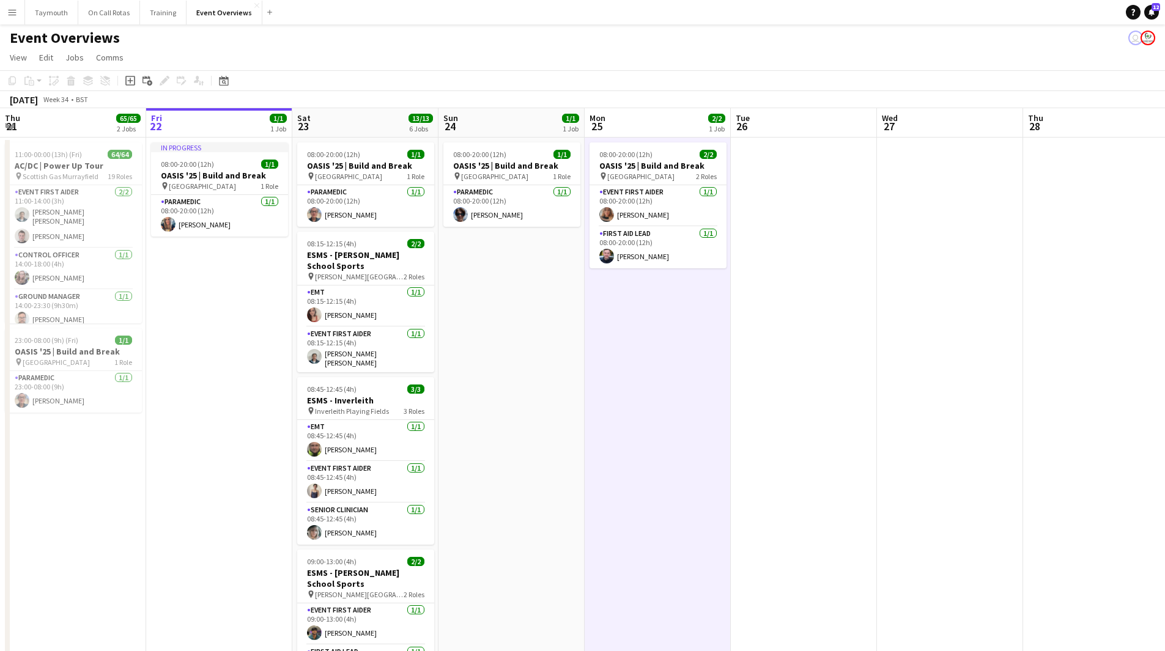
scroll to position [0, 0]
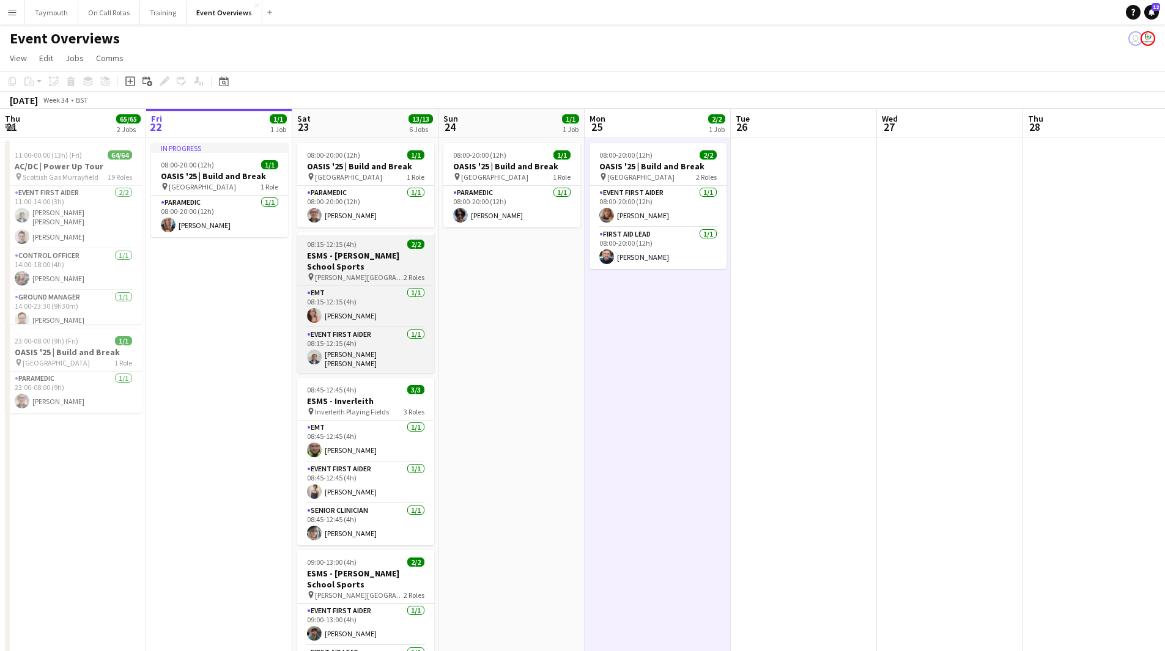
click at [364, 257] on h3 "ESMS - [PERSON_NAME] School Sports" at bounding box center [365, 261] width 137 height 22
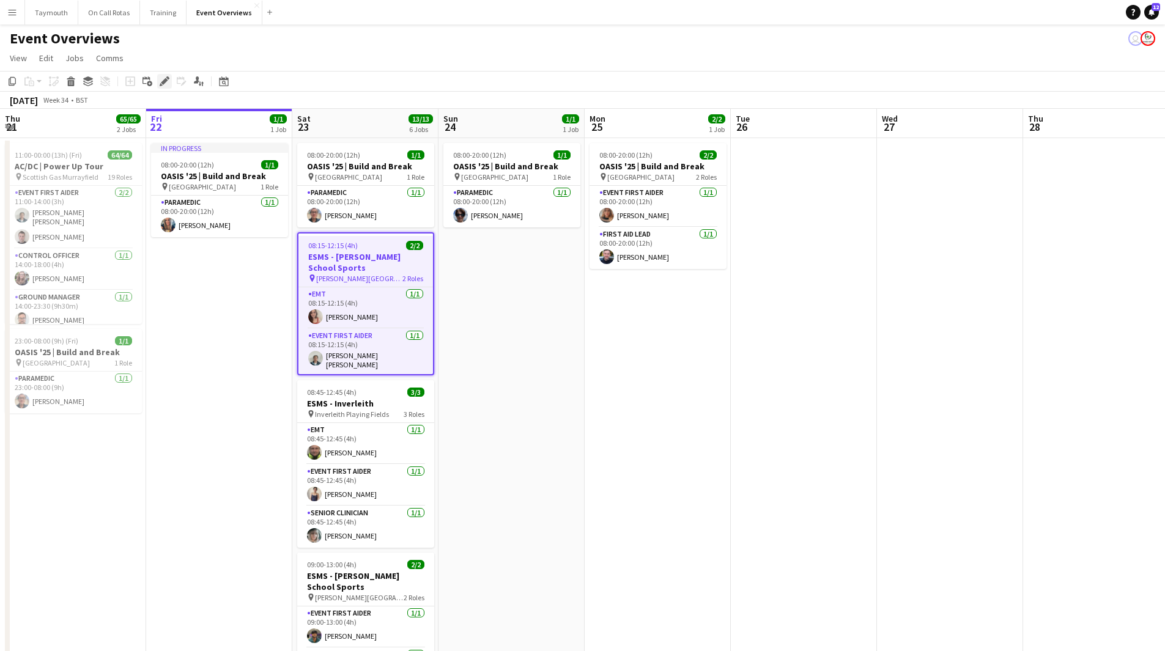
click at [165, 78] on icon "Edit" at bounding box center [165, 81] width 10 height 10
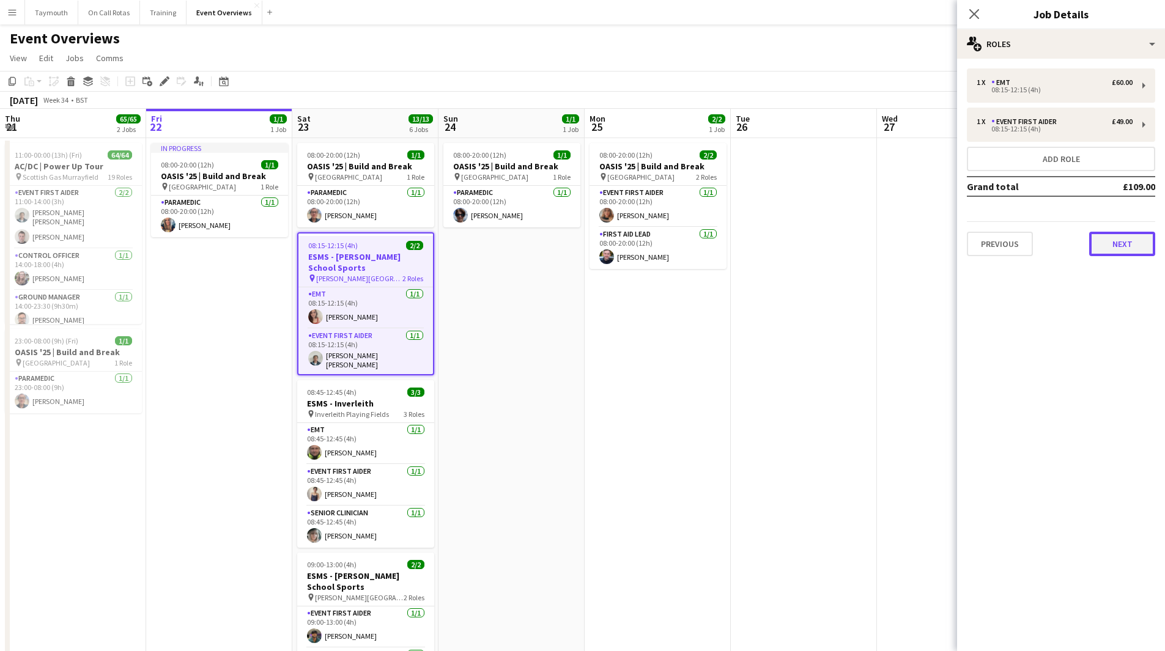
click at [1120, 251] on button "Next" at bounding box center [1122, 244] width 66 height 24
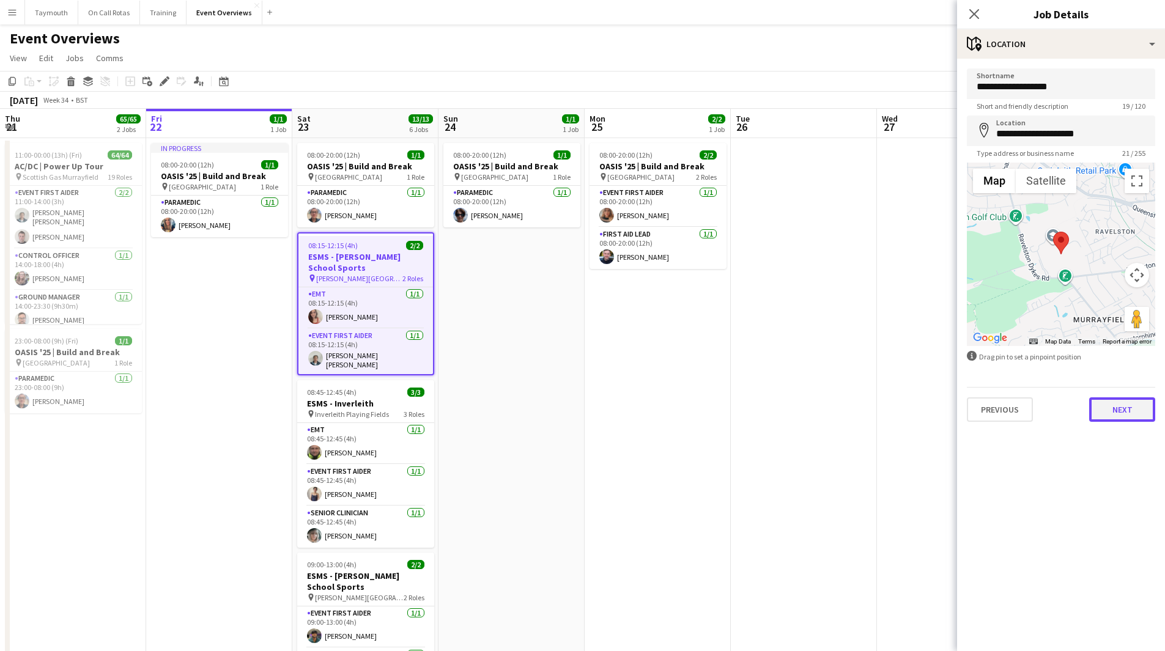
click at [1116, 417] on button "Next" at bounding box center [1122, 410] width 66 height 24
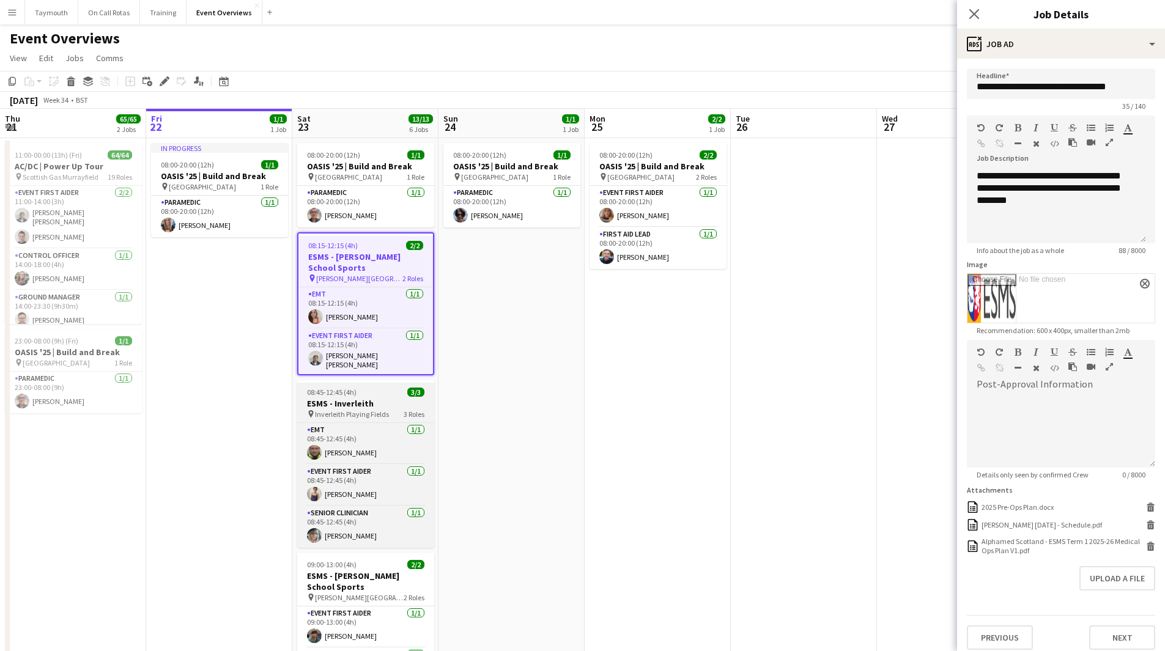
click at [362, 410] on span "Inverleith Playing Fields" at bounding box center [352, 414] width 74 height 9
type input "**********"
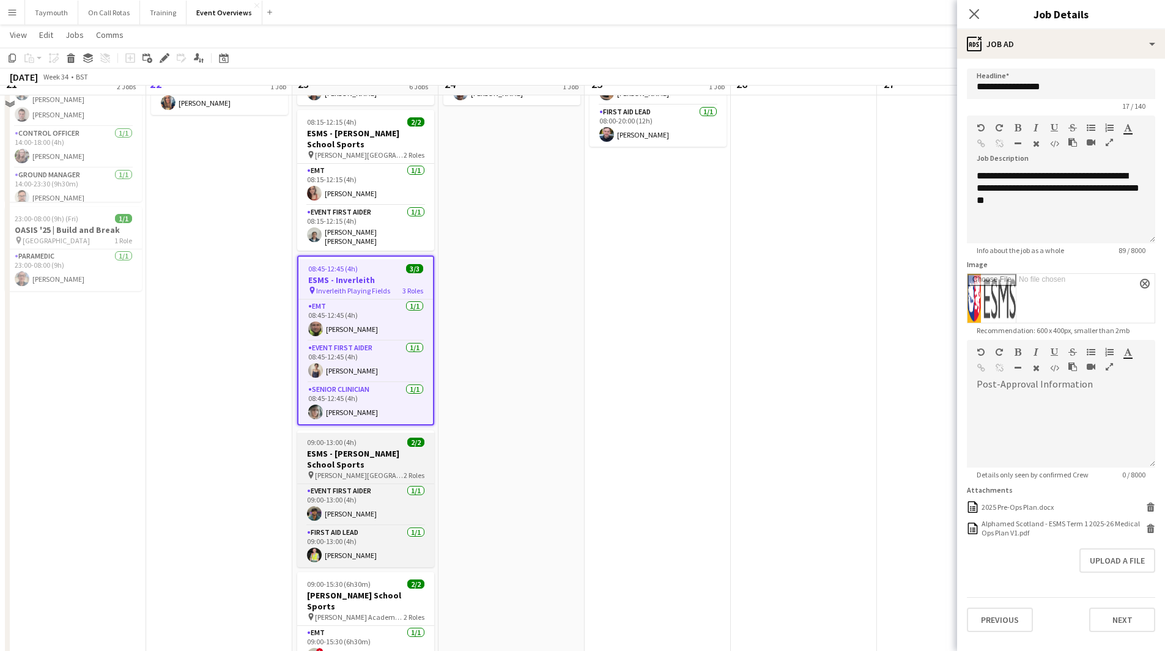
scroll to position [122, 0]
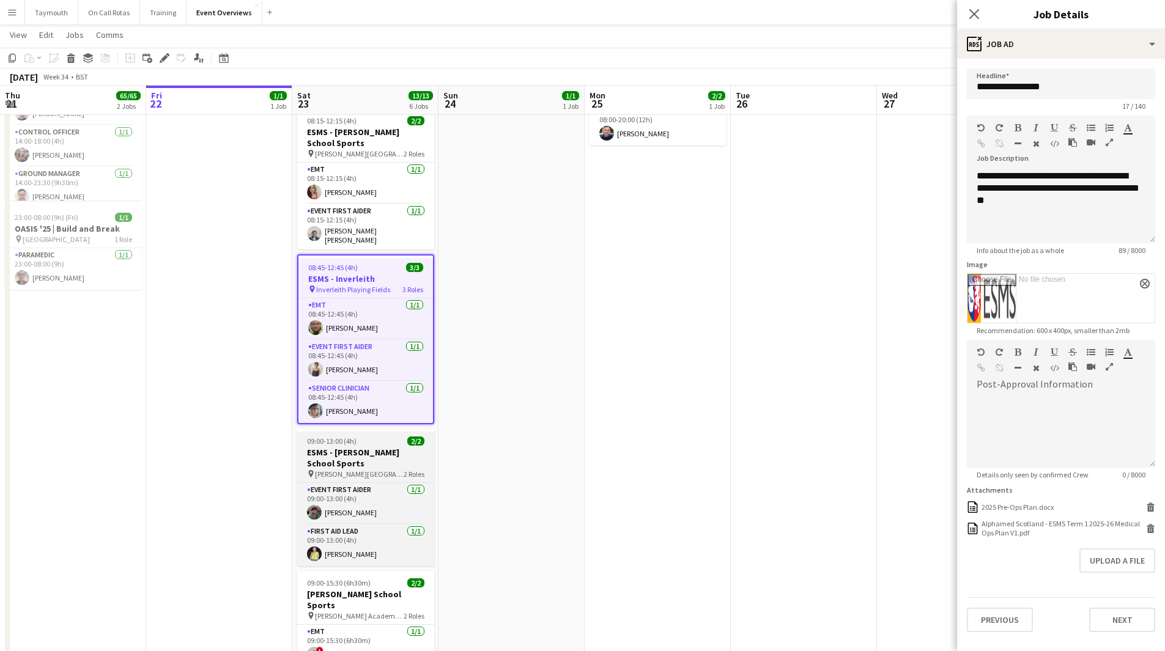
click at [375, 463] on h3 "ESMS - [PERSON_NAME] School Sports" at bounding box center [365, 458] width 137 height 22
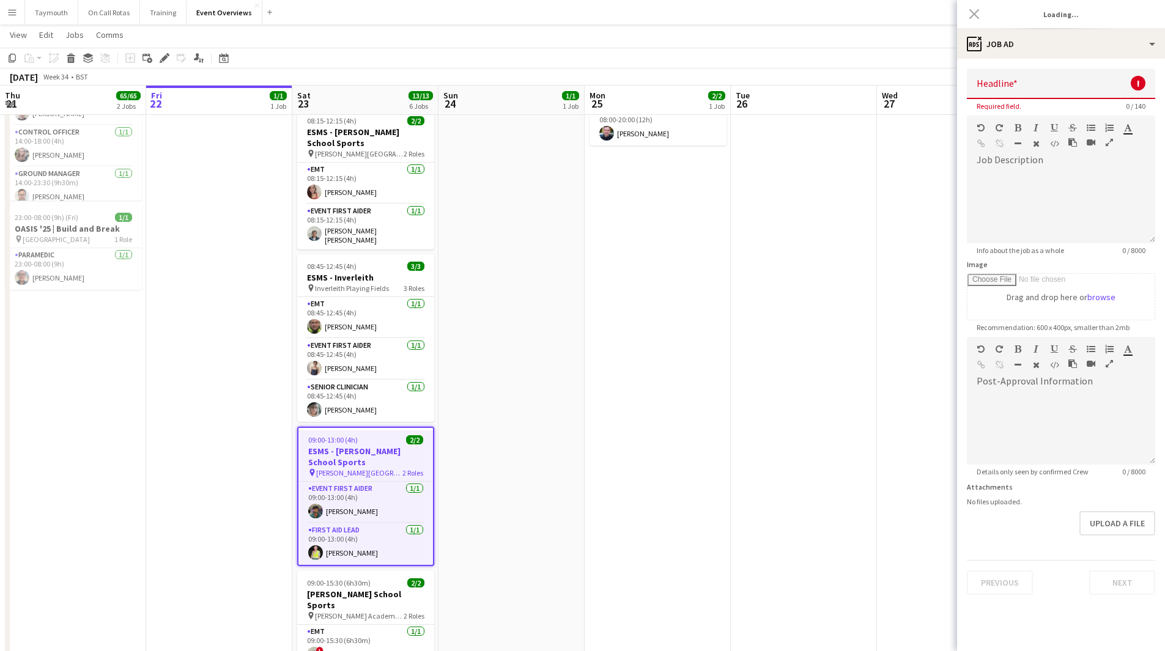
type input "**********"
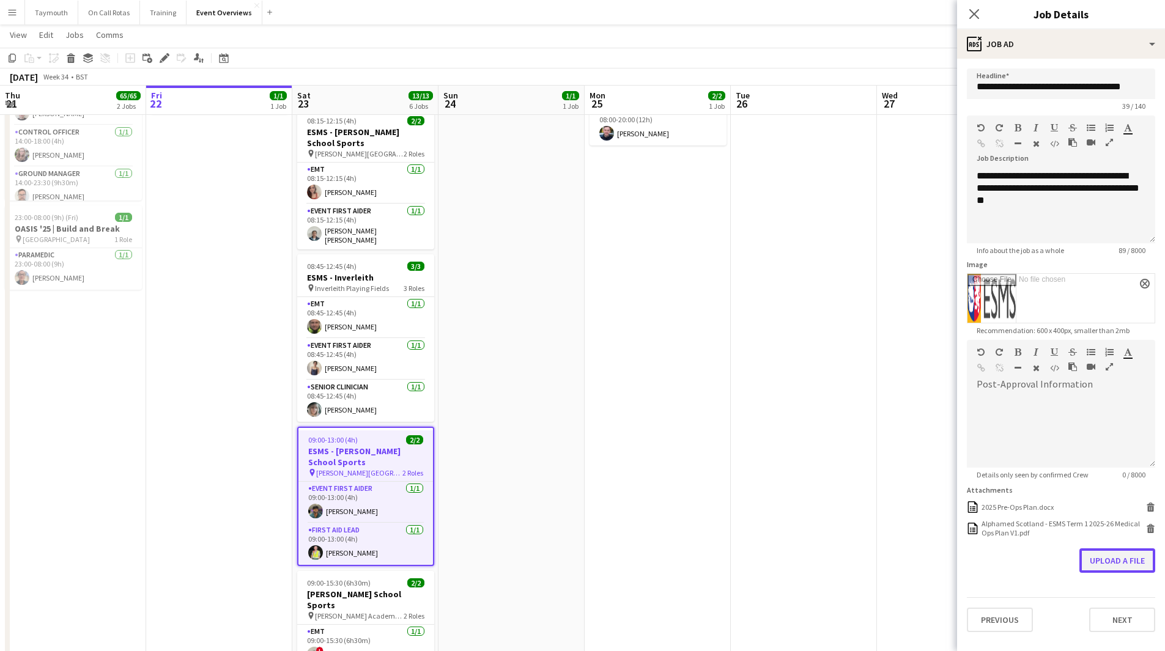
click at [1147, 564] on button "Upload a file" at bounding box center [1117, 561] width 76 height 24
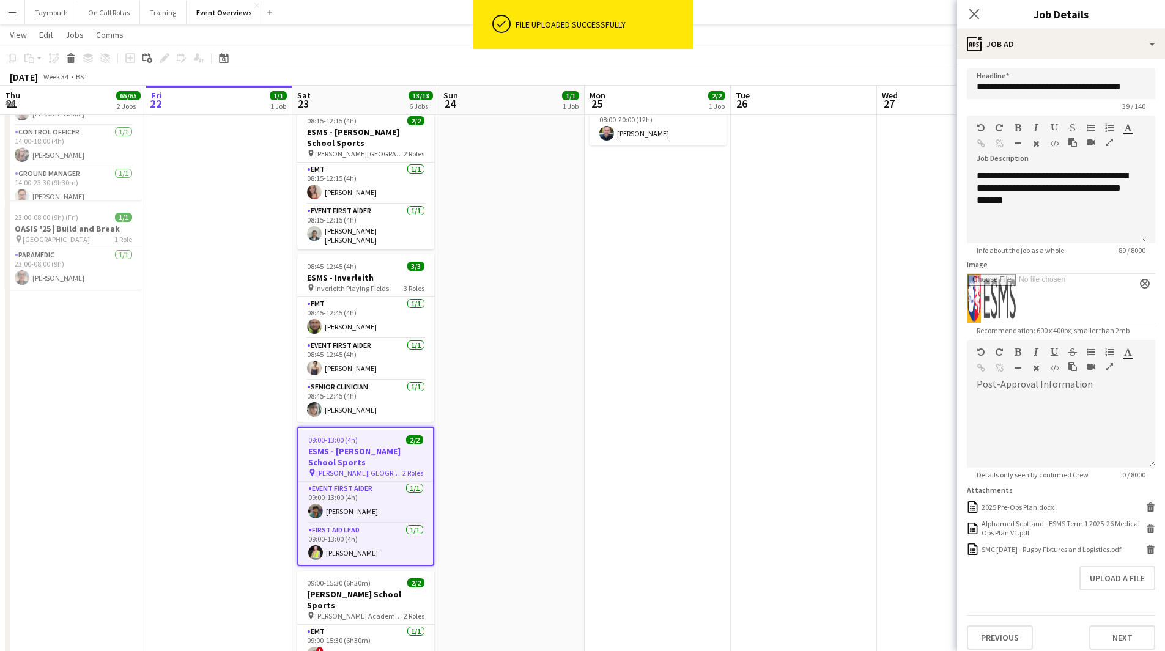
click at [689, 357] on app-date-cell "08:00-20:00 (12h) 2/2 OASIS '25 | Build and Break pin [GEOGRAPHIC_DATA] 2 Roles…" at bounding box center [658, 459] width 146 height 888
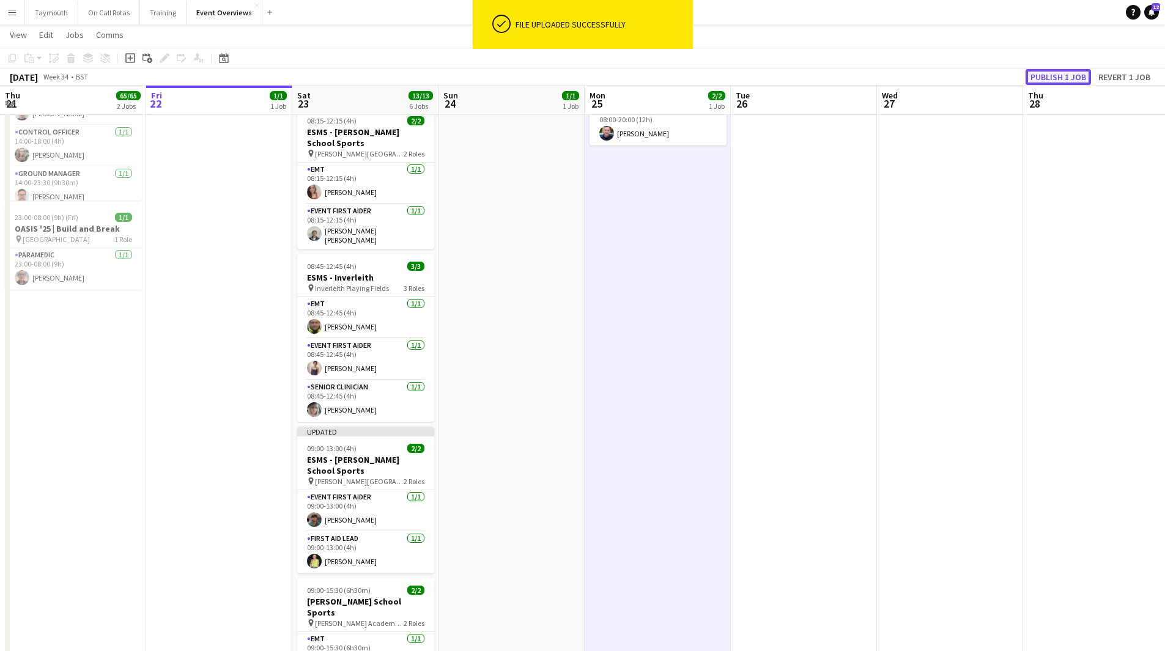
click at [1051, 73] on button "Publish 1 job" at bounding box center [1058, 77] width 65 height 16
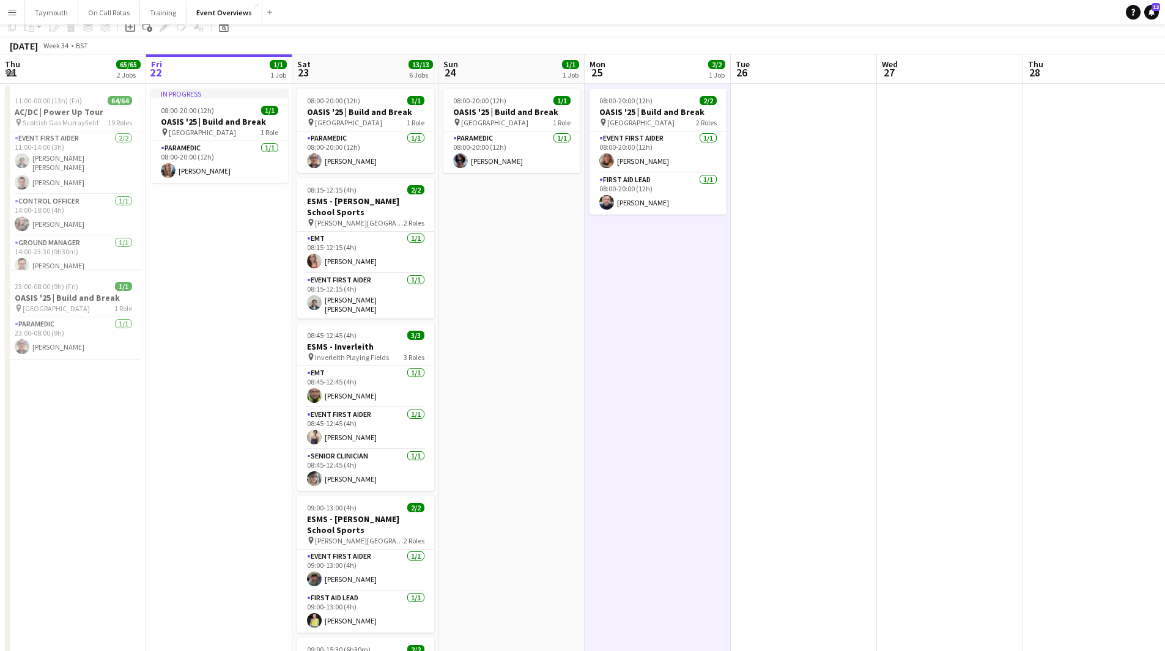
scroll to position [0, 0]
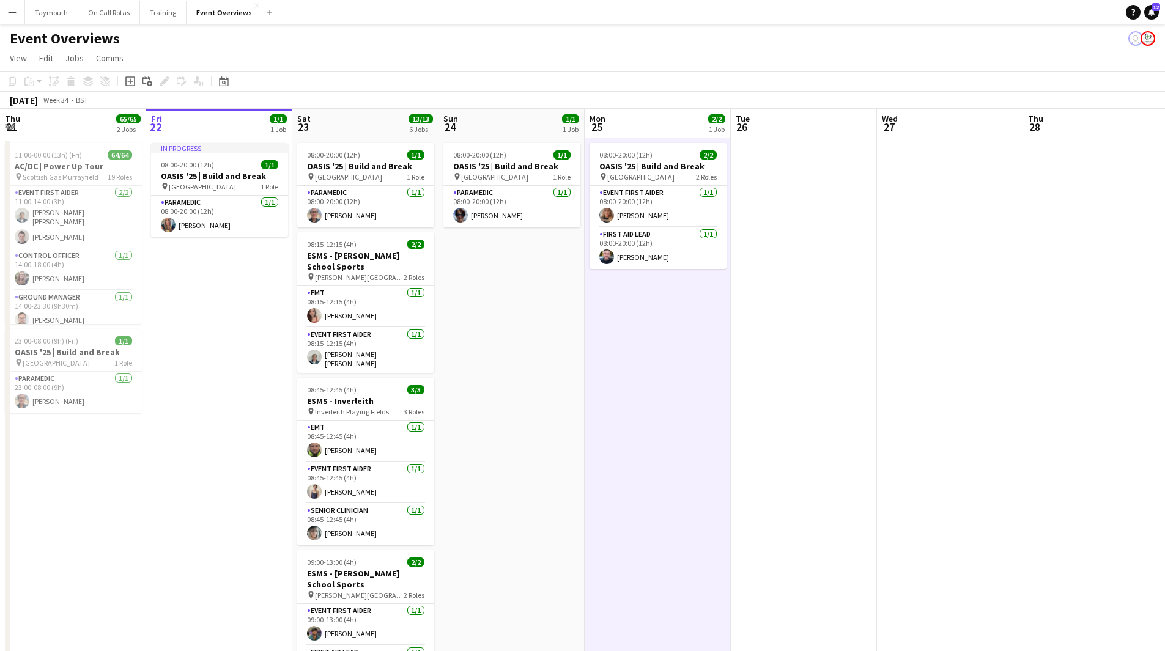
click at [547, 372] on app-date-cell "08:00-20:00 (12h) 1/1 OASIS '25 | Build and Break pin [GEOGRAPHIC_DATA] 1 Role …" at bounding box center [512, 582] width 146 height 888
